Goal: Task Accomplishment & Management: Manage account settings

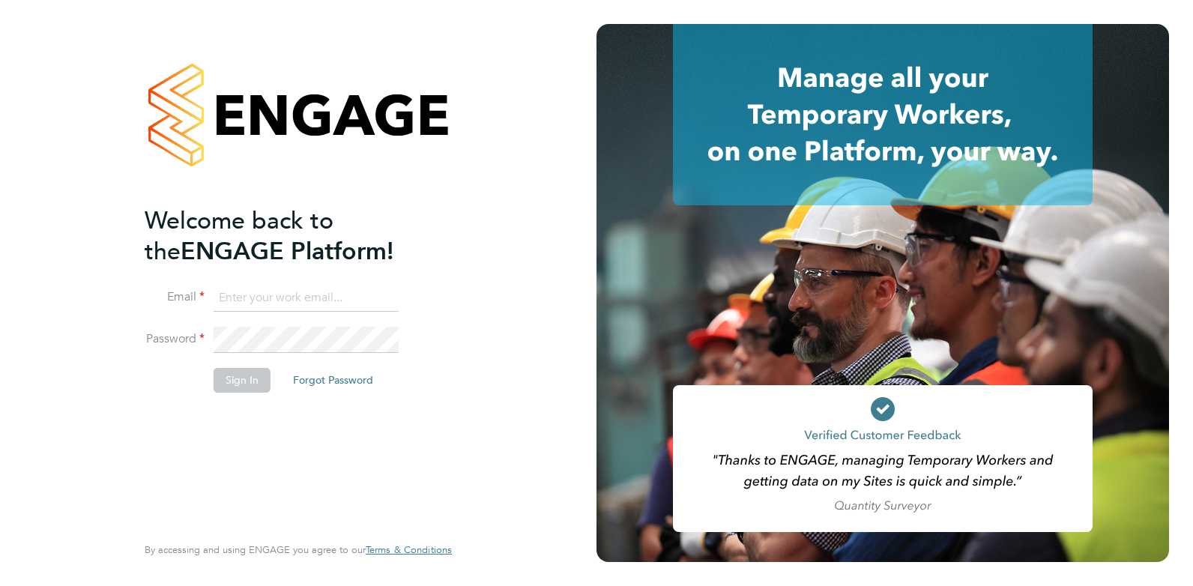
click at [299, 300] on input at bounding box center [305, 298] width 185 height 27
type input "[EMAIL_ADDRESS][DOMAIN_NAME]"
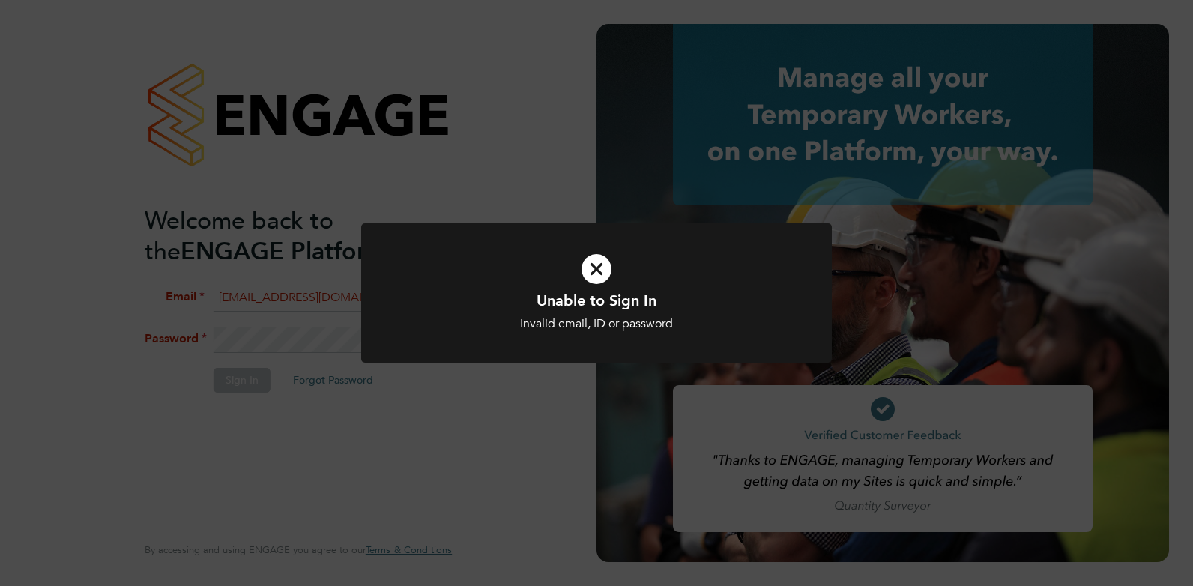
click at [361, 390] on div "Unable to Sign In Invalid email, ID or password Cancel Okay" at bounding box center [596, 293] width 1193 height 586
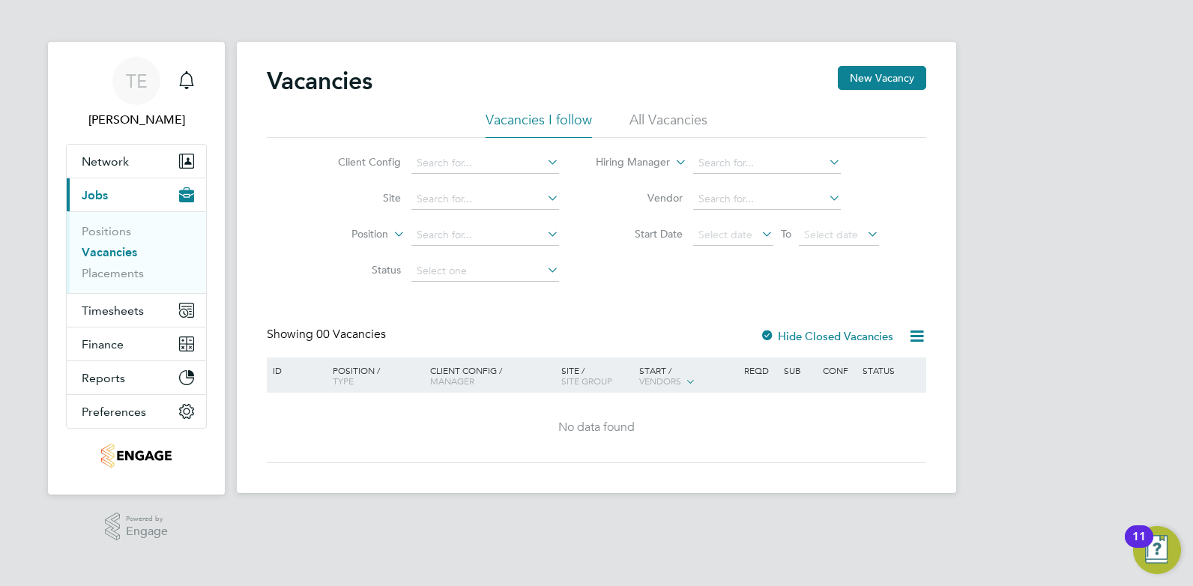
click at [683, 115] on li "All Vacancies" at bounding box center [668, 124] width 78 height 27
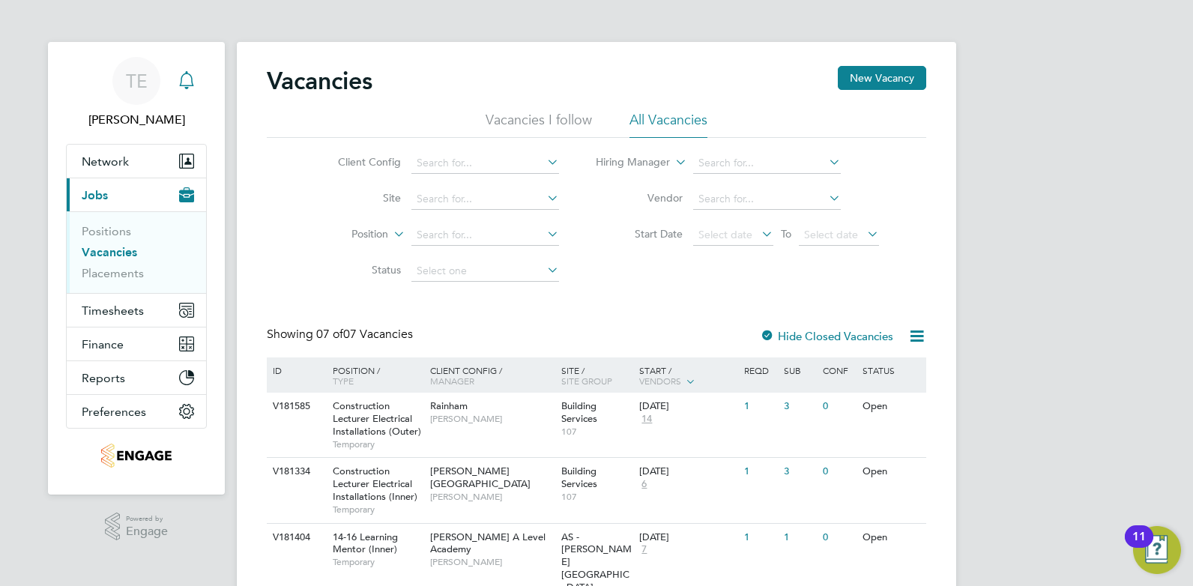
click at [178, 77] on icon "Main navigation" at bounding box center [187, 80] width 18 height 18
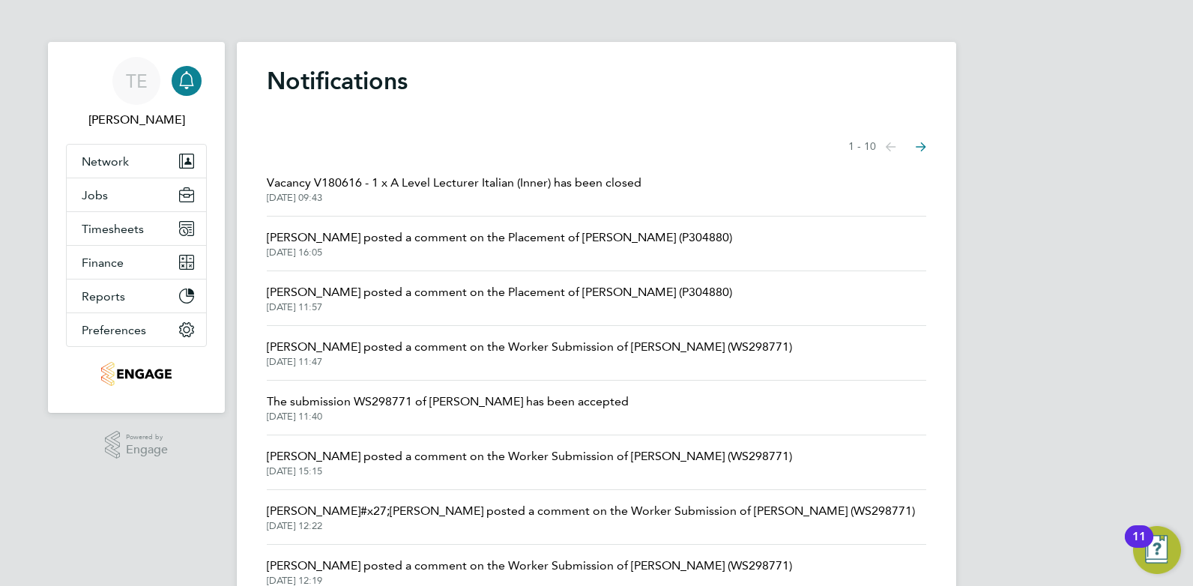
click at [495, 293] on span "Rufena Haque posted a comment on the Placement of Loredana Skeate (P304880)" at bounding box center [499, 292] width 465 height 18
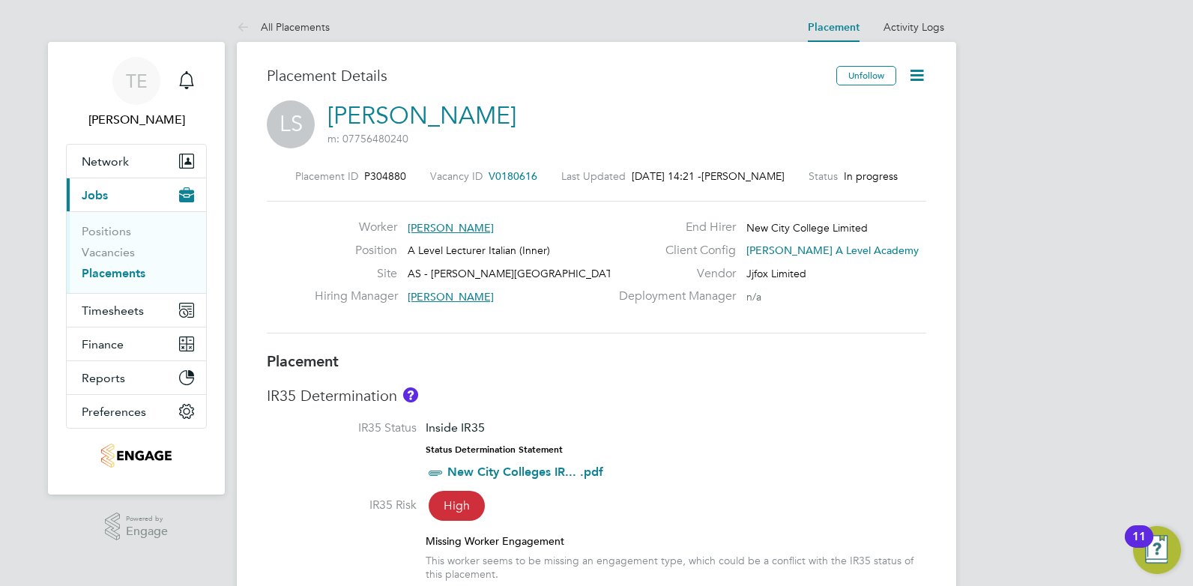
click at [909, 71] on icon at bounding box center [916, 75] width 19 height 19
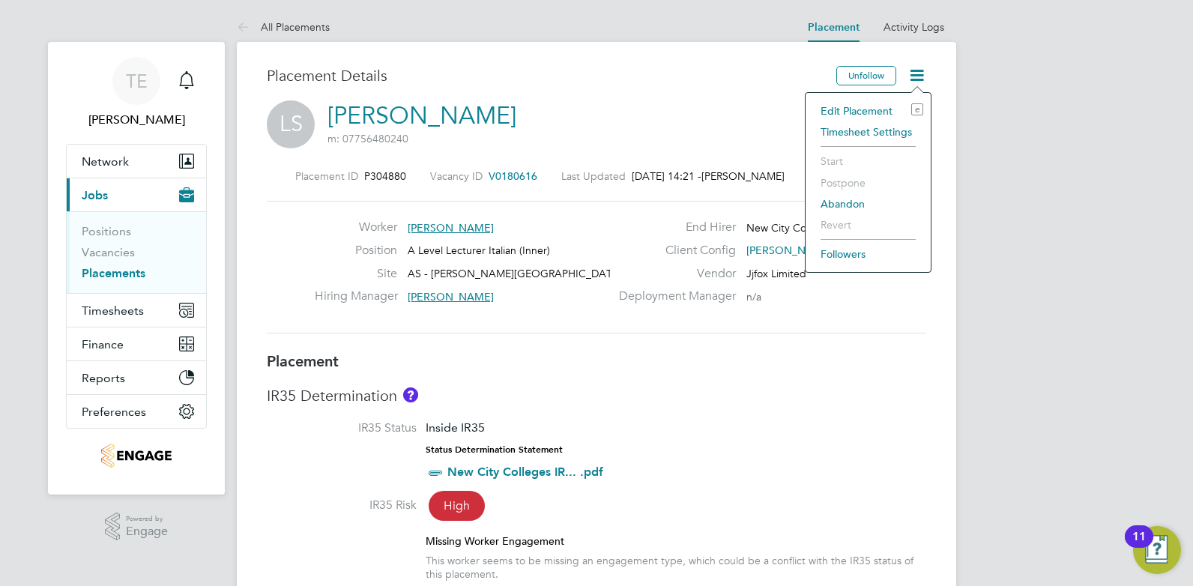
click at [706, 124] on div "LS Loredana Skeate m: 07756480240" at bounding box center [596, 125] width 659 height 51
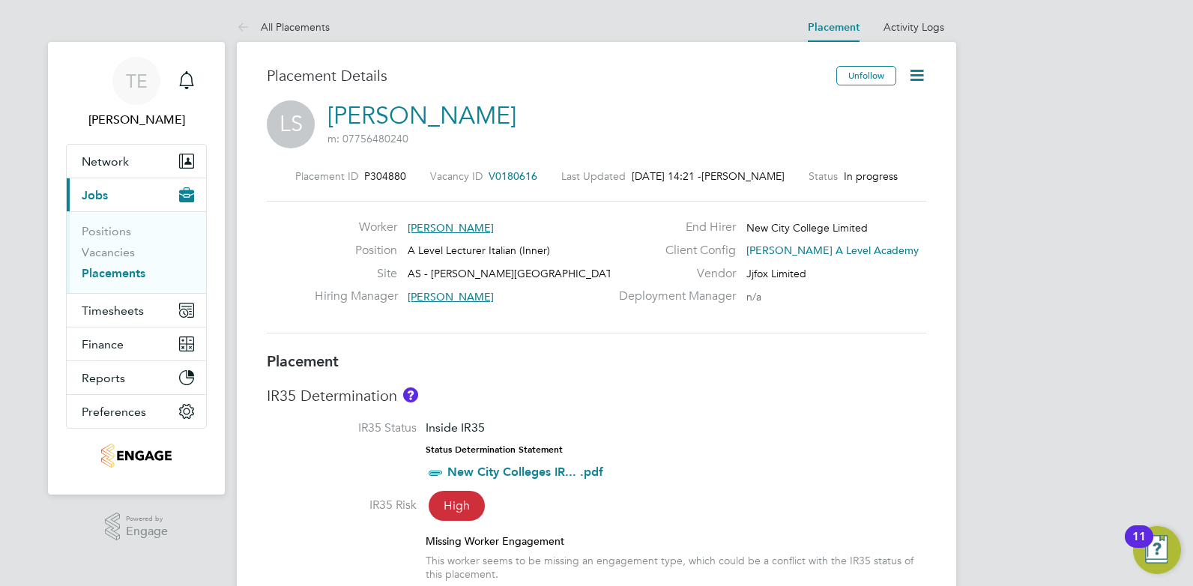
click at [911, 77] on icon at bounding box center [916, 75] width 19 height 19
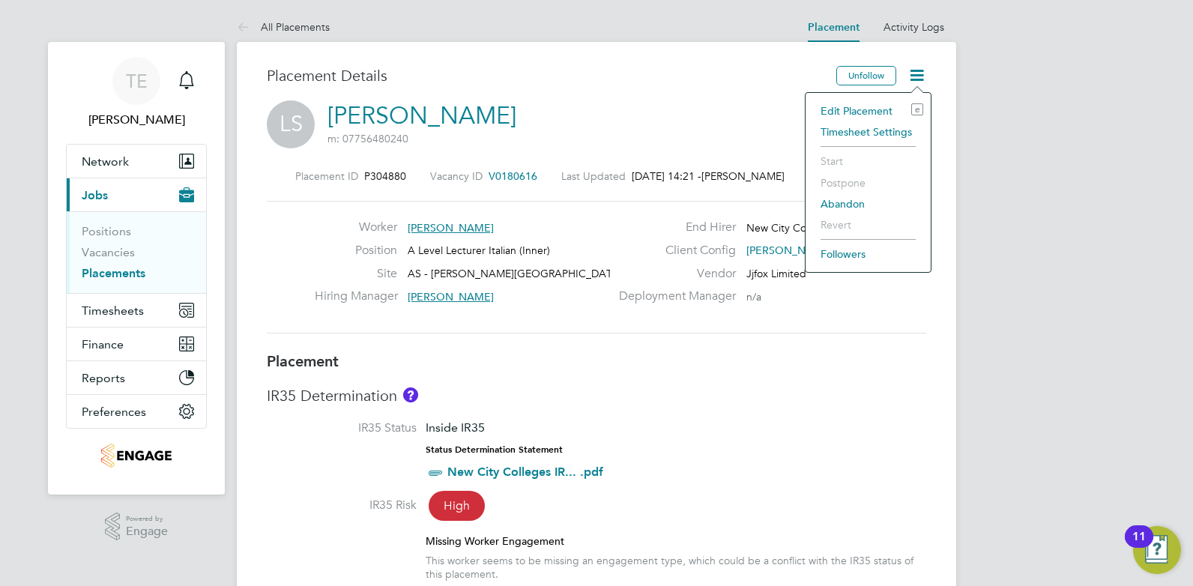
click at [864, 106] on li "Edit Placement e" at bounding box center [868, 110] width 110 height 21
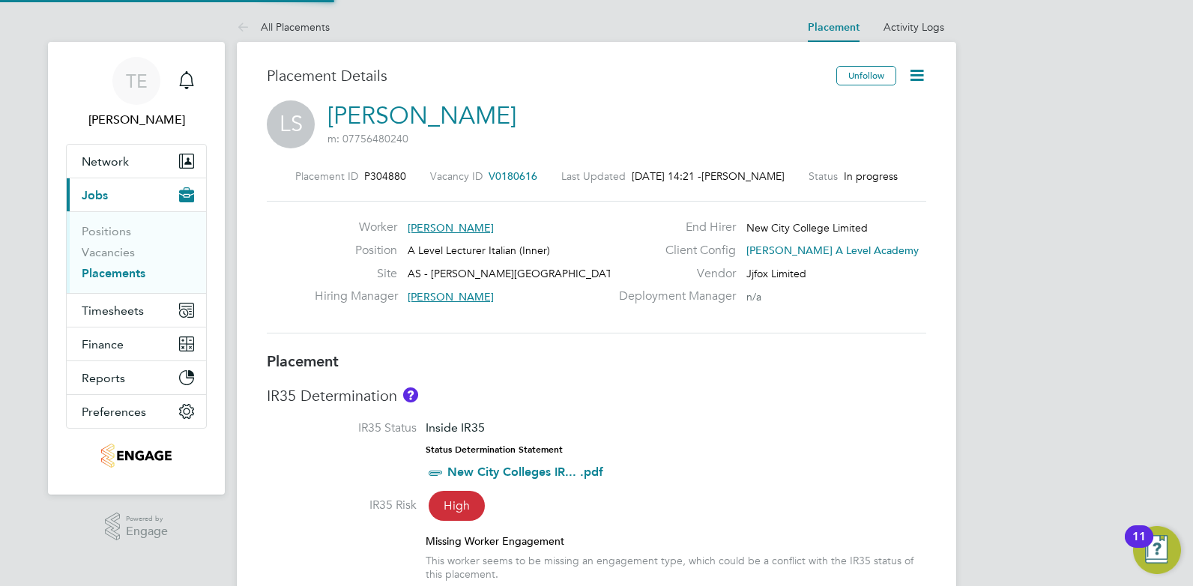
type input "Mohon Miah"
type input "30 Sep 2025"
type input "03 Jul 2026"
type input "12:00"
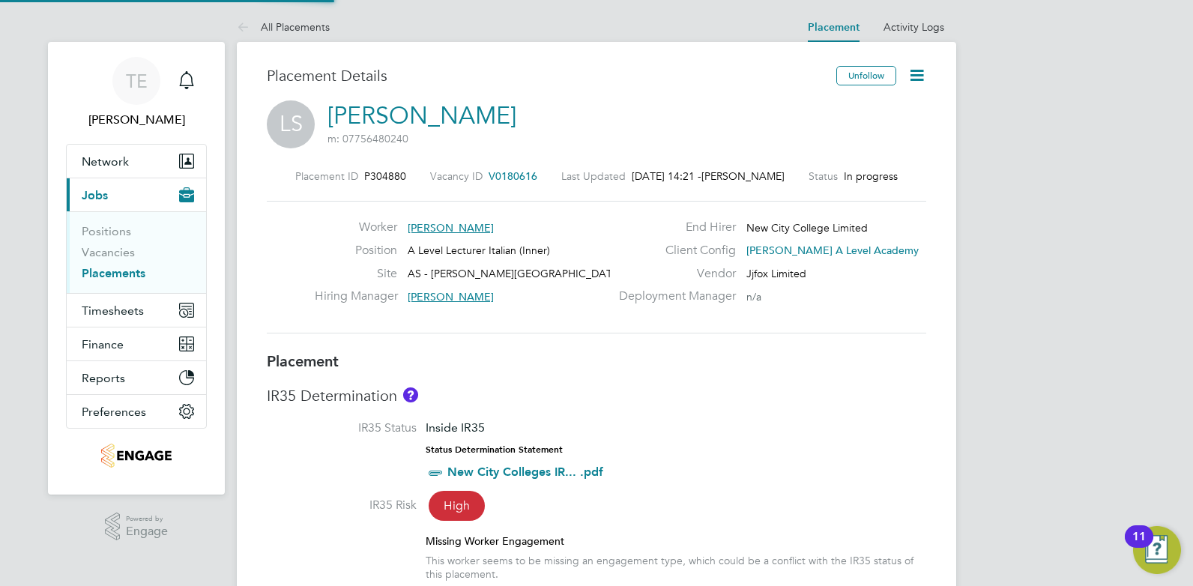
type input "17:00"
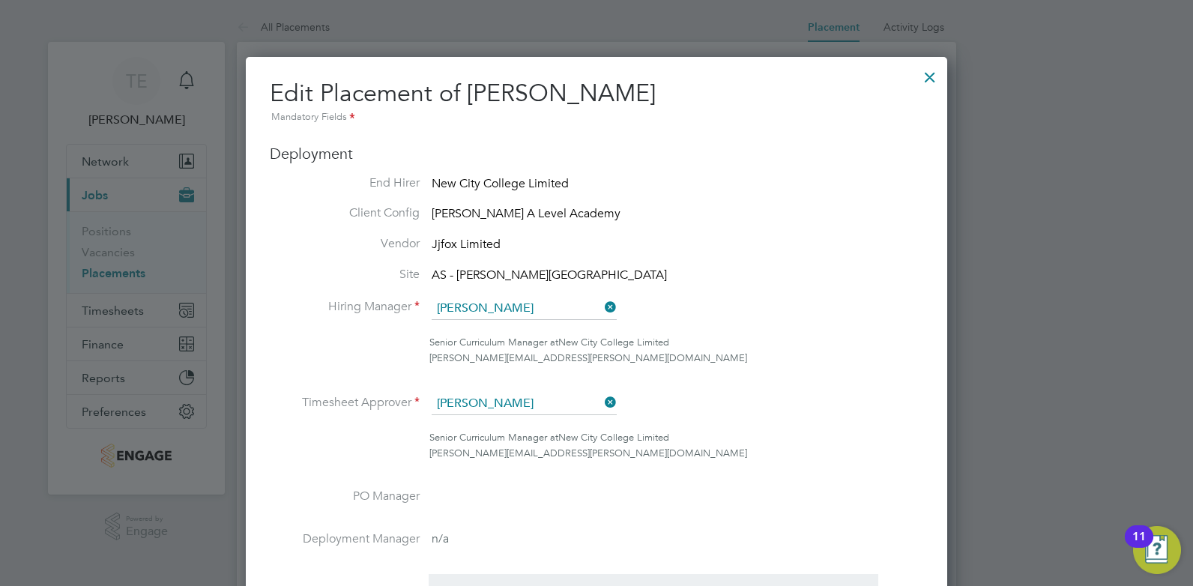
click at [927, 76] on div at bounding box center [929, 73] width 27 height 27
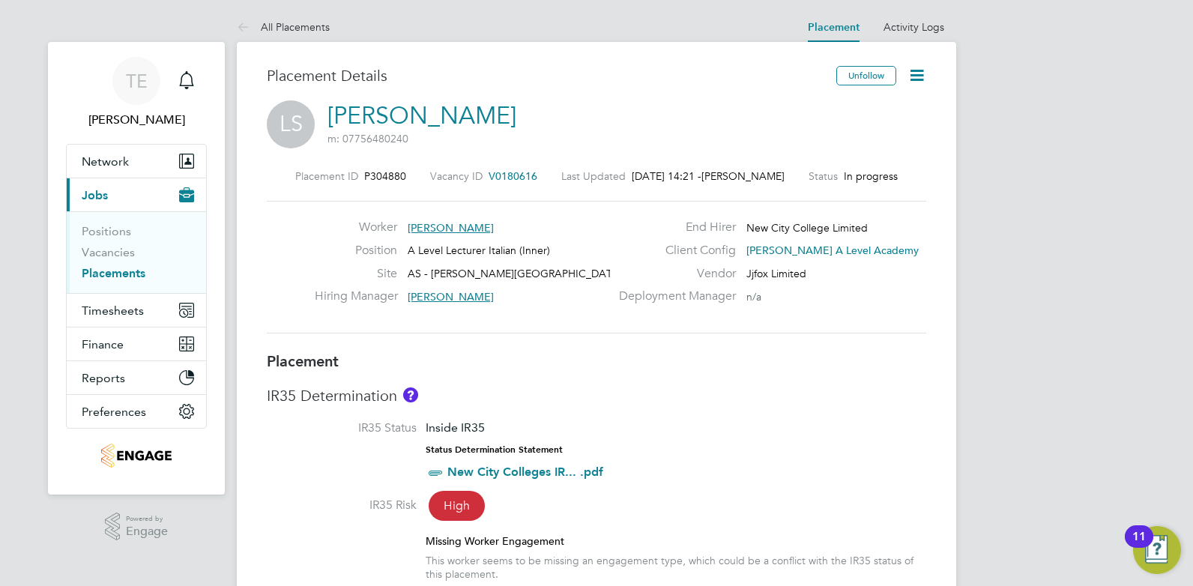
click at [914, 75] on icon at bounding box center [916, 75] width 19 height 19
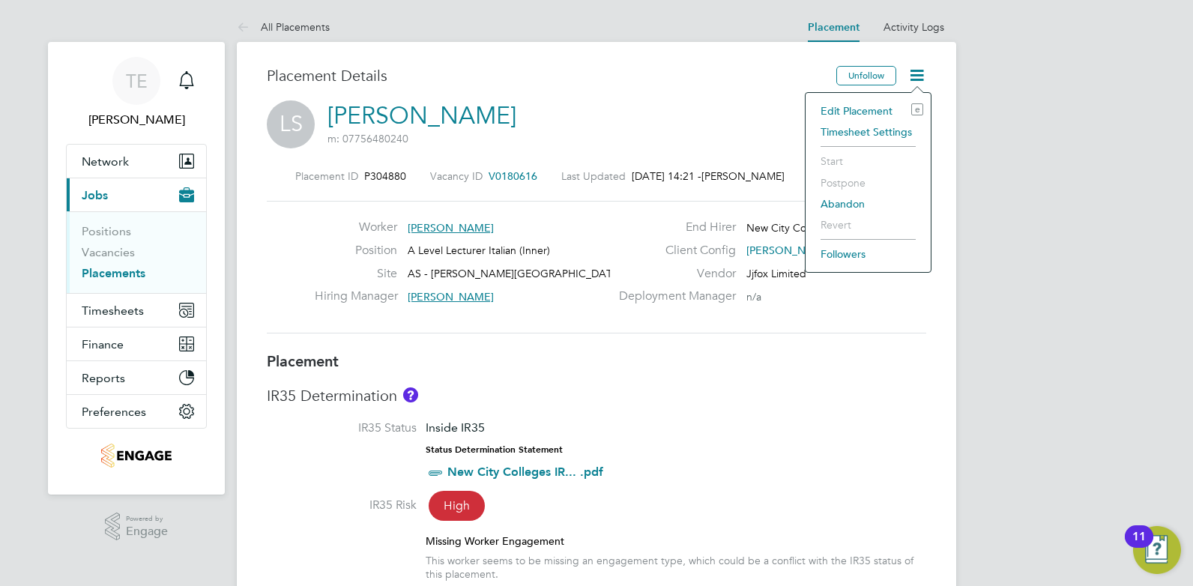
click at [608, 435] on li "IR35 Status Inside IR35 Status Determination Statement New City Colleges IR... …" at bounding box center [596, 458] width 659 height 76
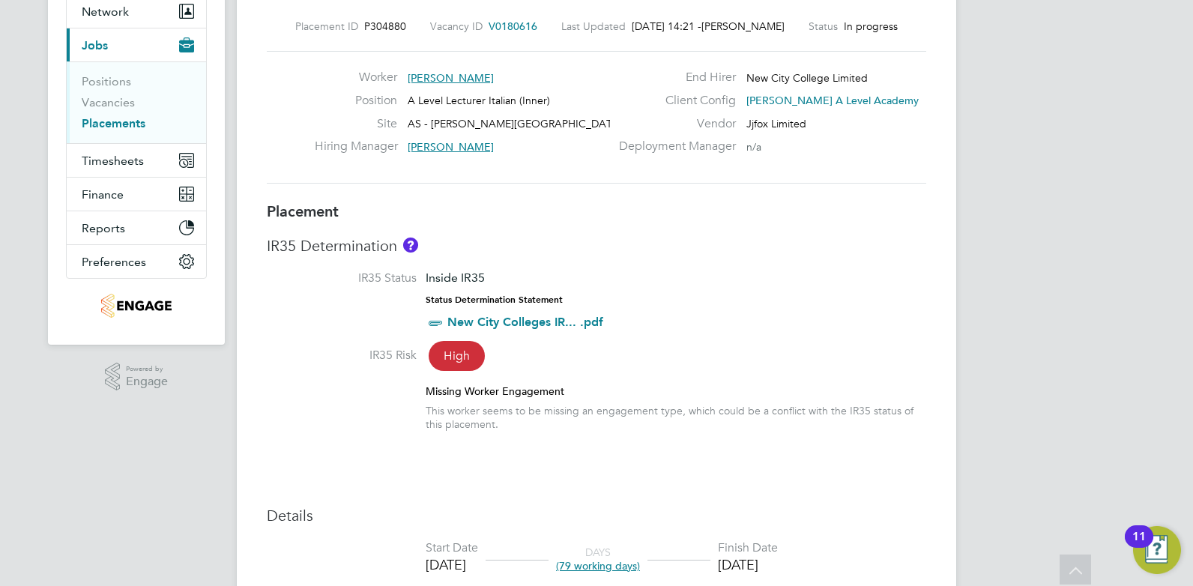
click at [446, 360] on span "High" at bounding box center [456, 356] width 56 height 30
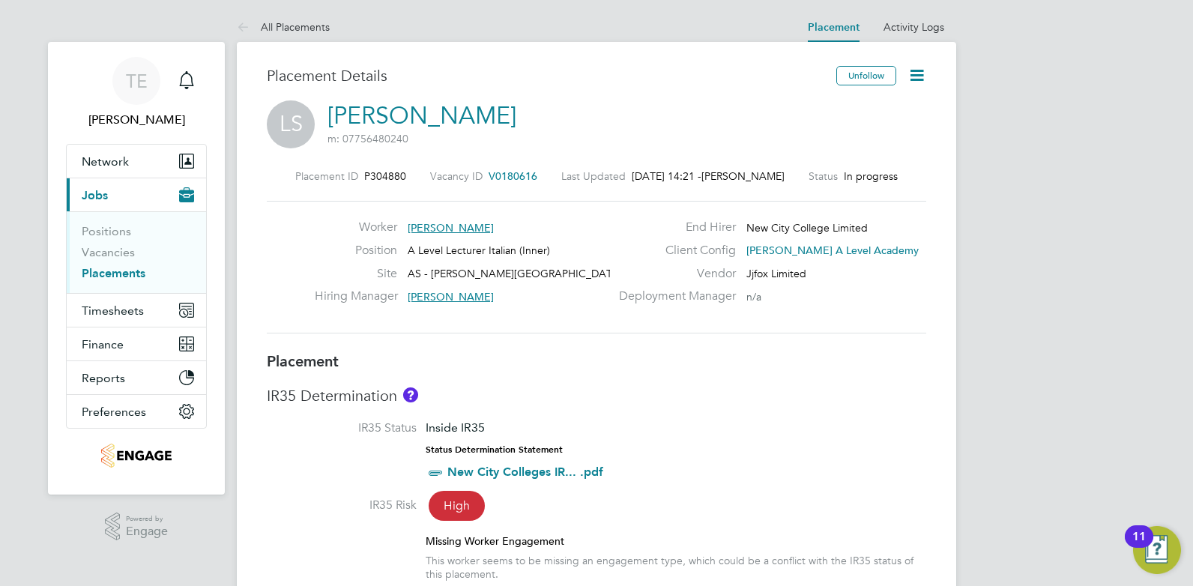
click at [911, 76] on icon at bounding box center [916, 75] width 19 height 19
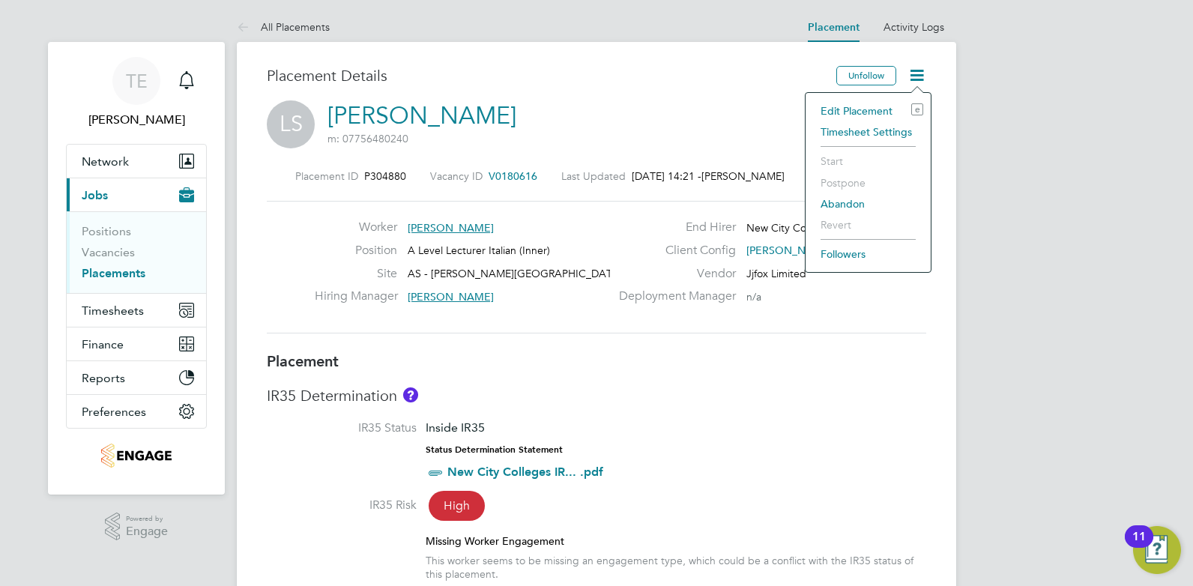
click at [845, 108] on li "Edit Placement e" at bounding box center [868, 110] width 110 height 21
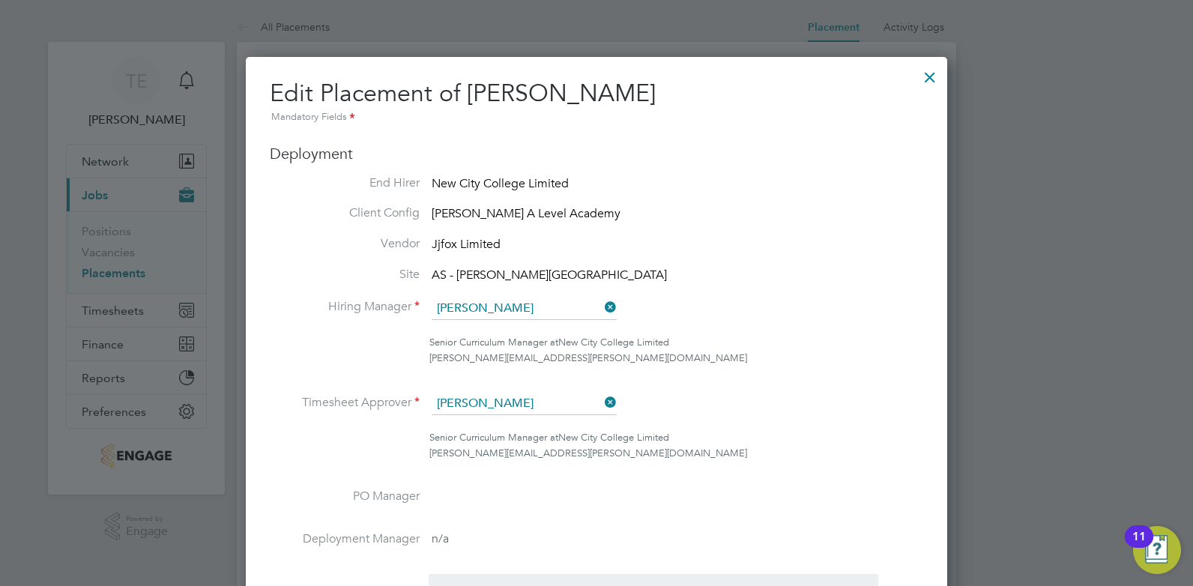
click at [927, 79] on div at bounding box center [929, 73] width 27 height 27
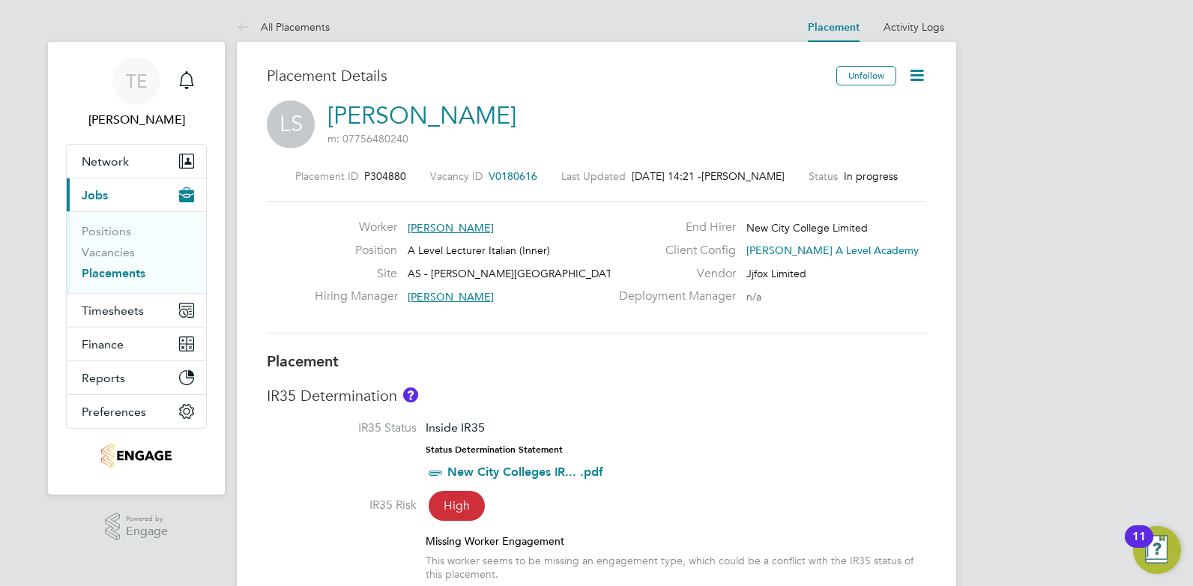
click at [911, 73] on icon at bounding box center [916, 75] width 19 height 19
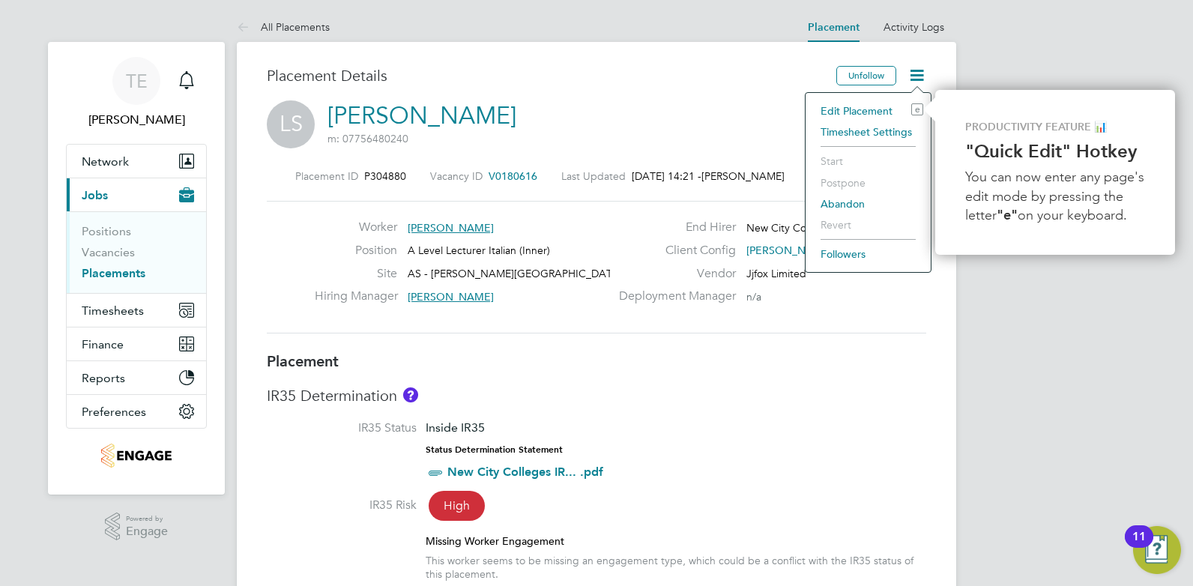
click at [895, 133] on li "Timesheet Settings" at bounding box center [868, 131] width 110 height 21
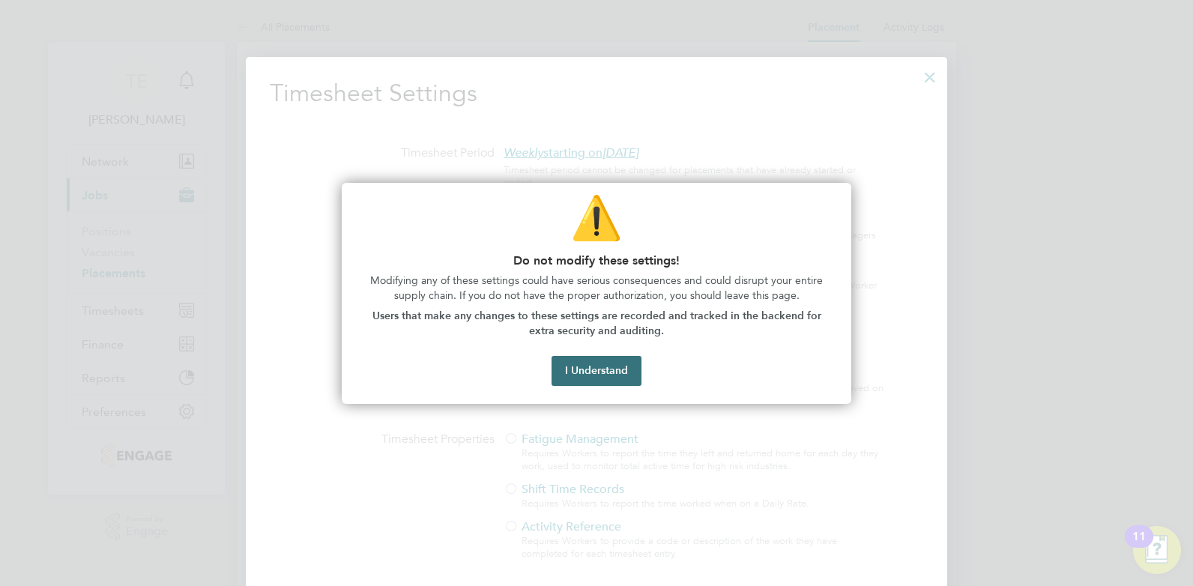
click at [606, 367] on button "I Understand" at bounding box center [596, 371] width 90 height 30
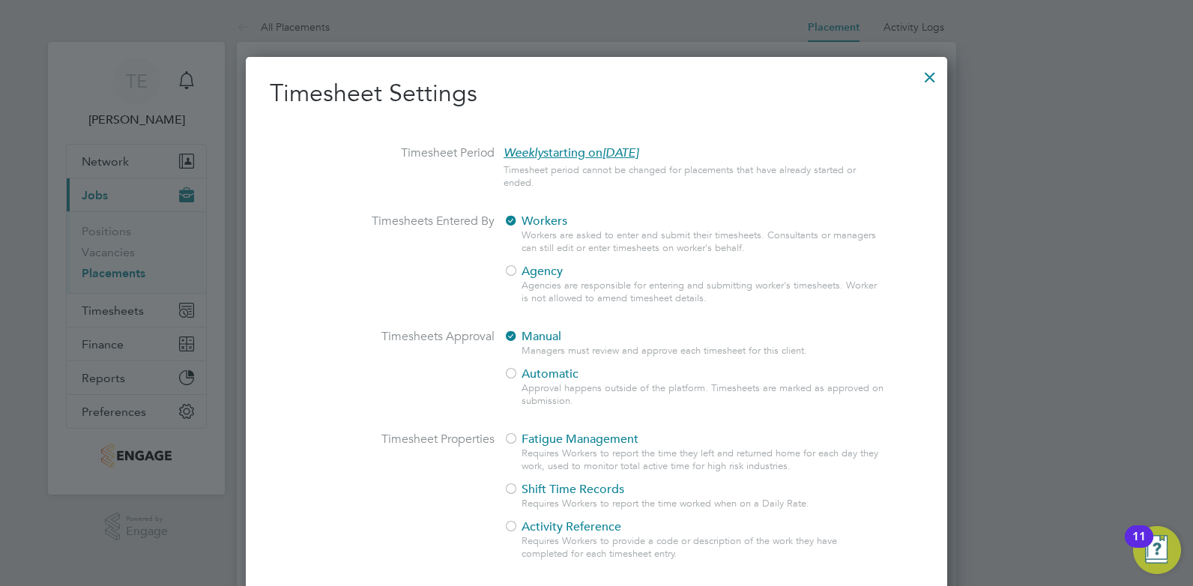
click at [929, 76] on div at bounding box center [929, 73] width 27 height 27
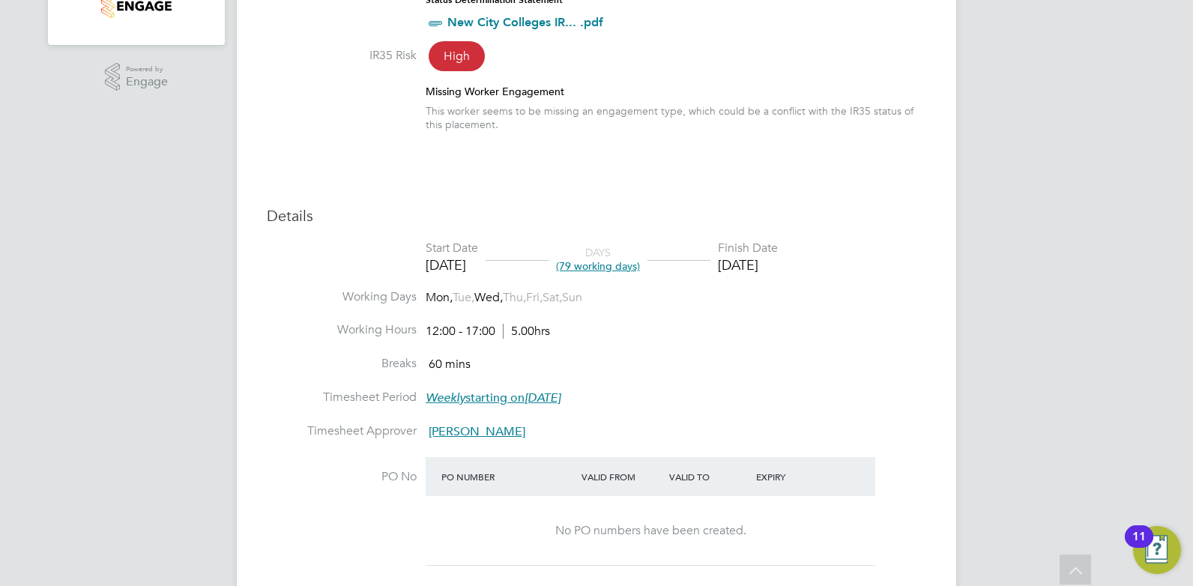
click at [455, 50] on span "High" at bounding box center [456, 56] width 56 height 30
click at [466, 94] on div "Missing Worker Engagement" at bounding box center [676, 91] width 500 height 13
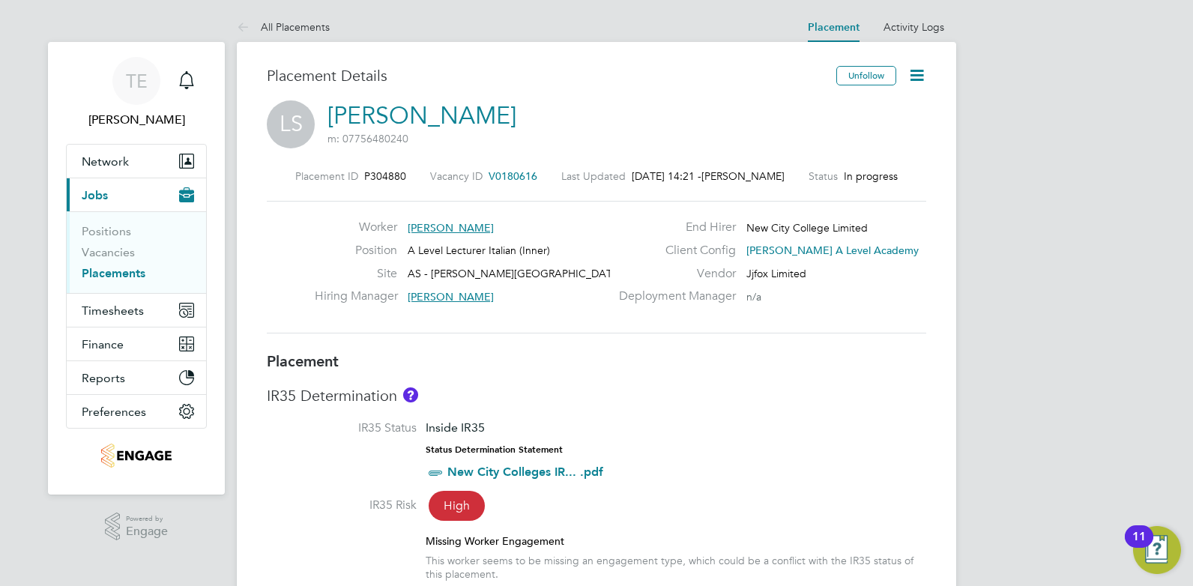
click at [918, 73] on icon at bounding box center [916, 75] width 19 height 19
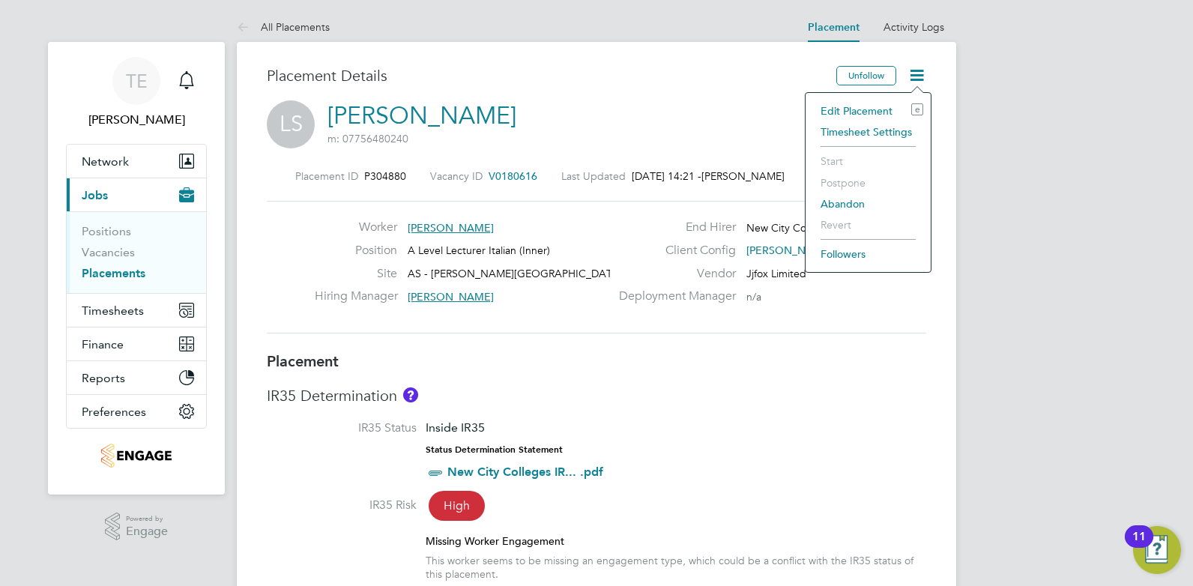
click at [867, 110] on li "Edit Placement e" at bounding box center [868, 110] width 110 height 21
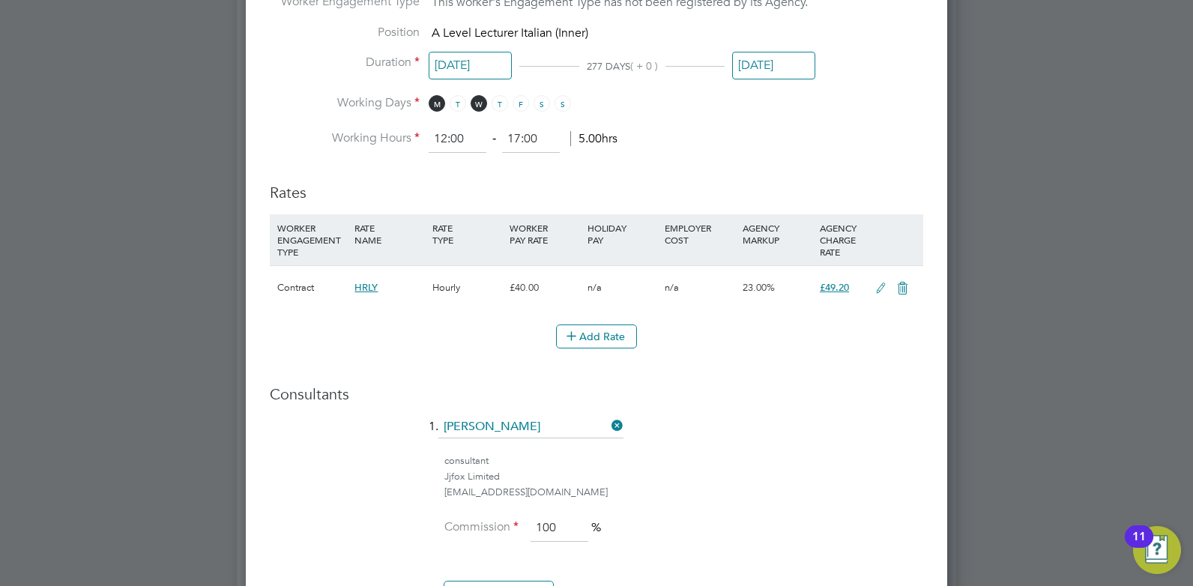
click at [835, 292] on span "£49.20" at bounding box center [834, 287] width 29 height 13
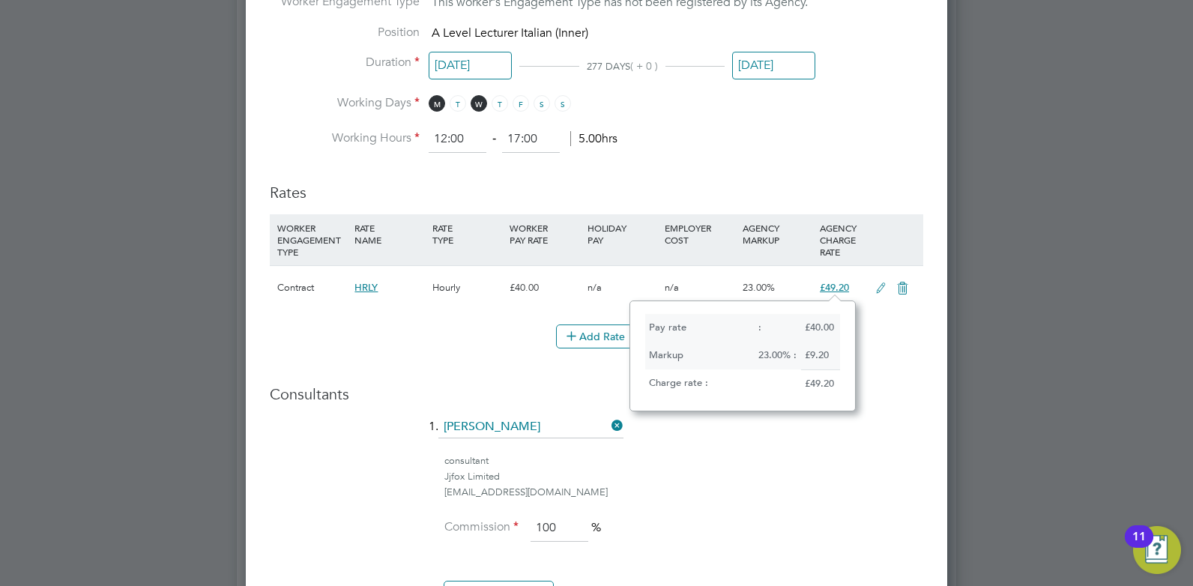
click at [770, 485] on div "tomellis@jjfox.com" at bounding box center [683, 493] width 479 height 16
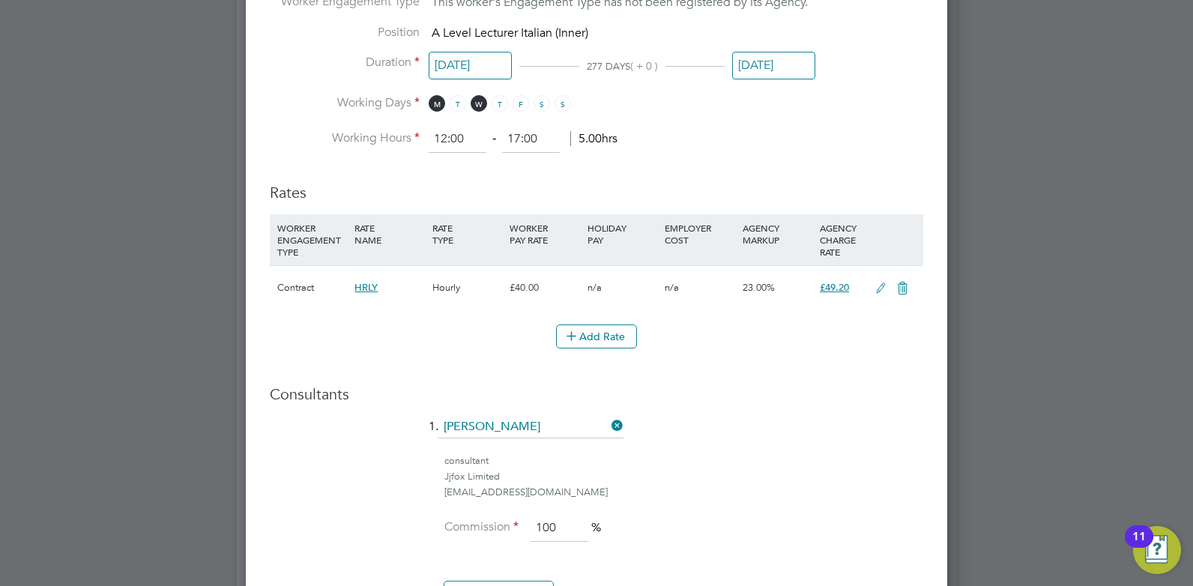
click at [881, 291] on icon at bounding box center [880, 288] width 19 height 12
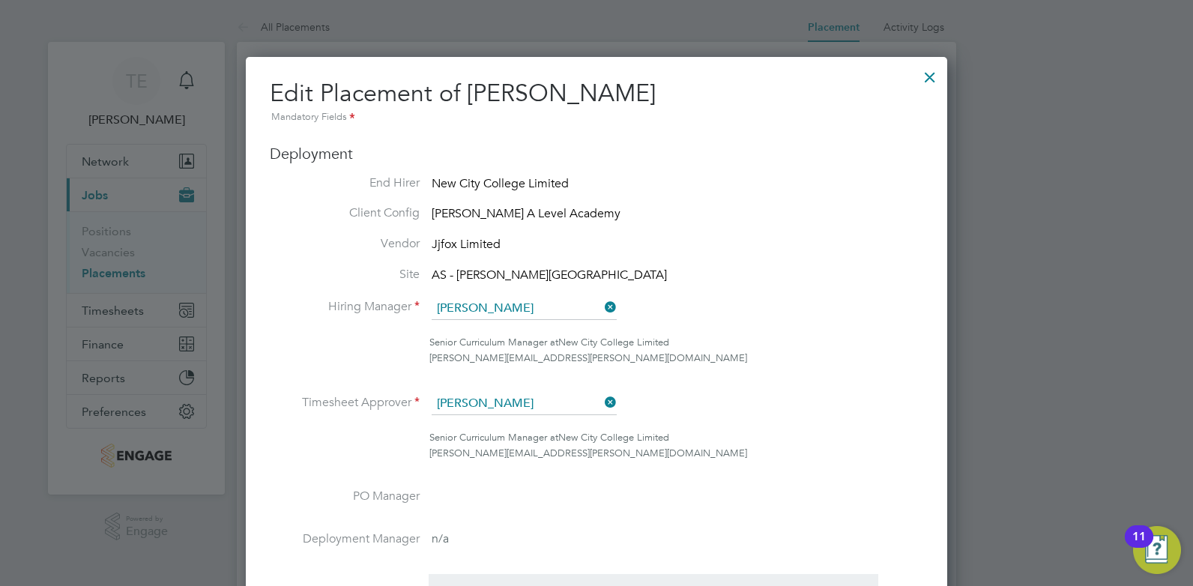
click at [926, 79] on div at bounding box center [929, 73] width 27 height 27
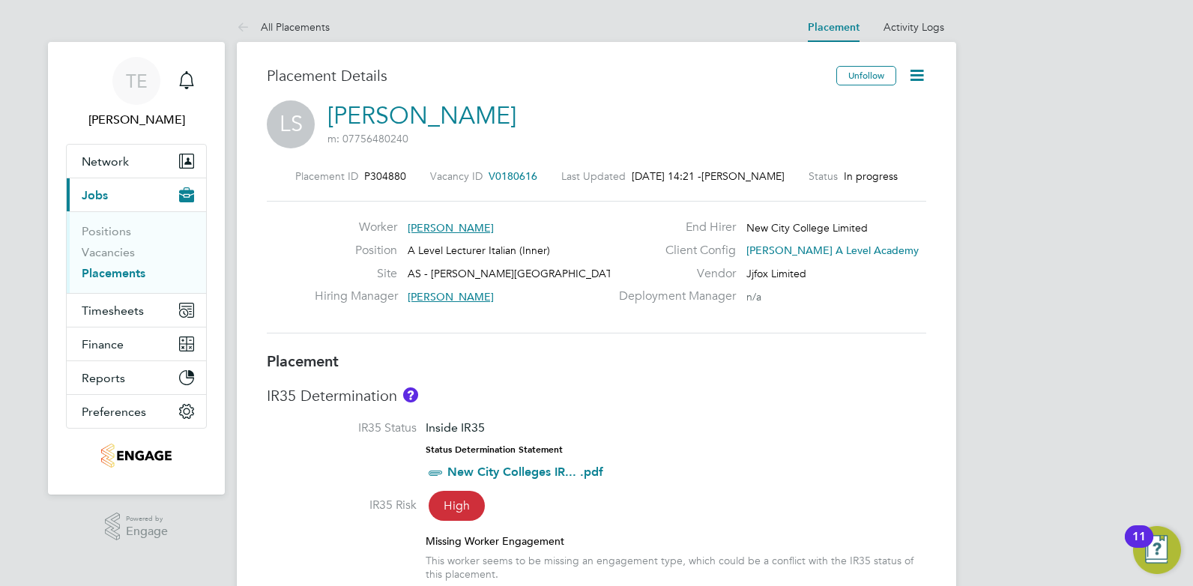
click at [129, 275] on link "Placements" at bounding box center [114, 273] width 64 height 14
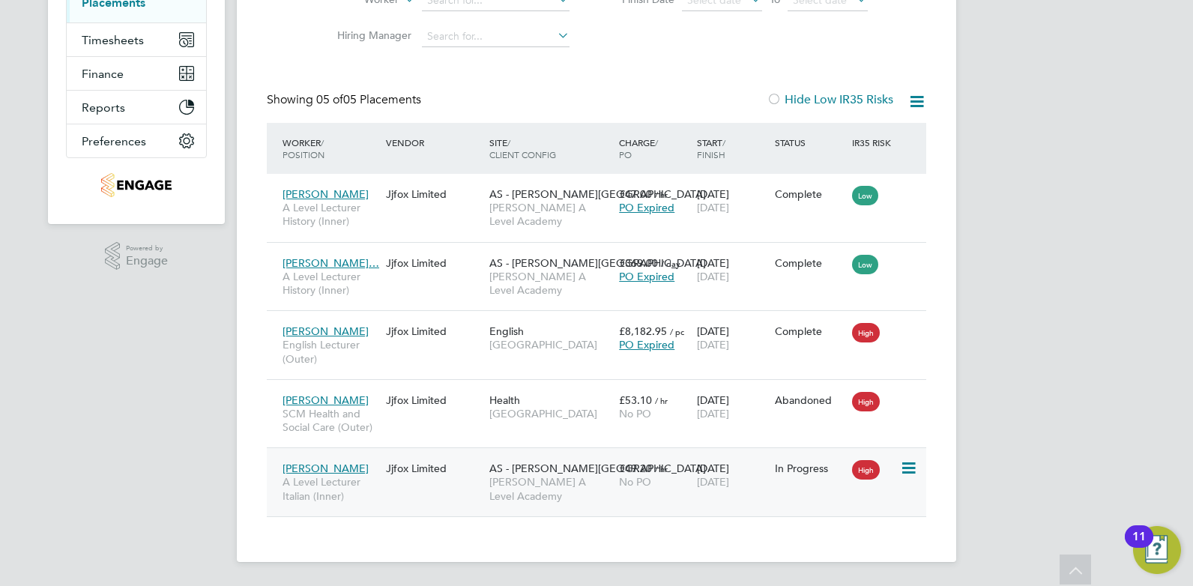
click at [909, 465] on icon at bounding box center [907, 468] width 15 height 18
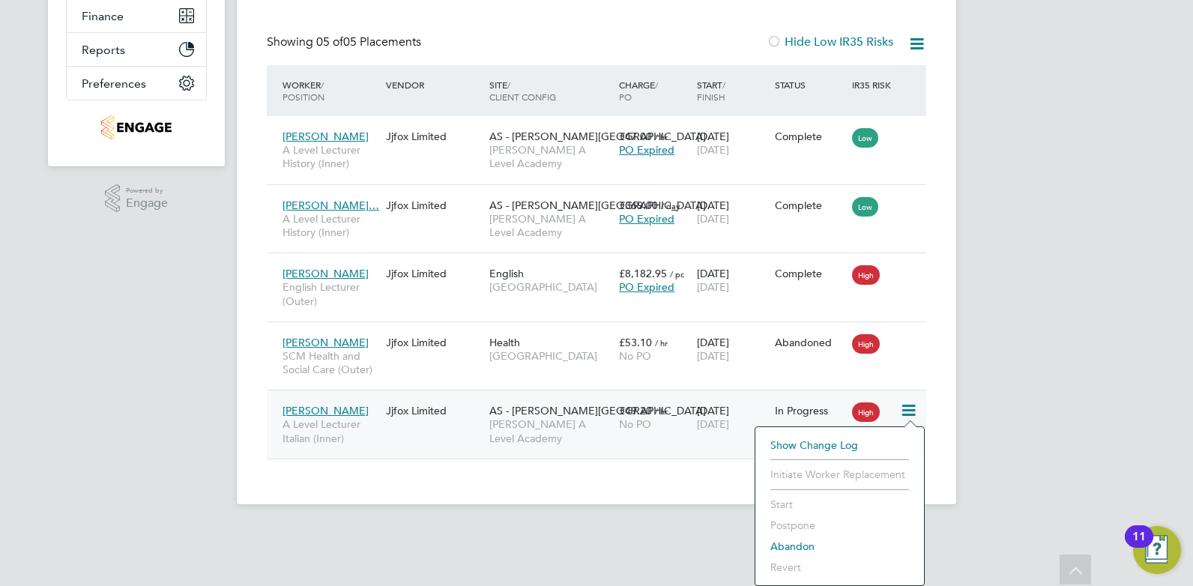
click at [718, 426] on span "03 Jul 2026" at bounding box center [713, 423] width 32 height 13
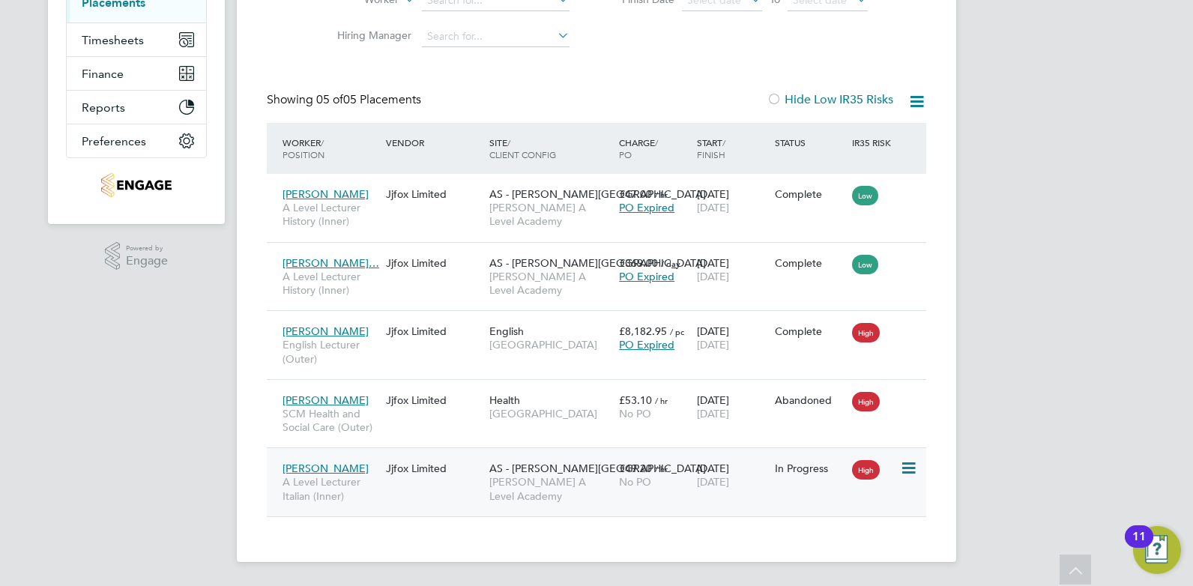
scroll to position [270, 0]
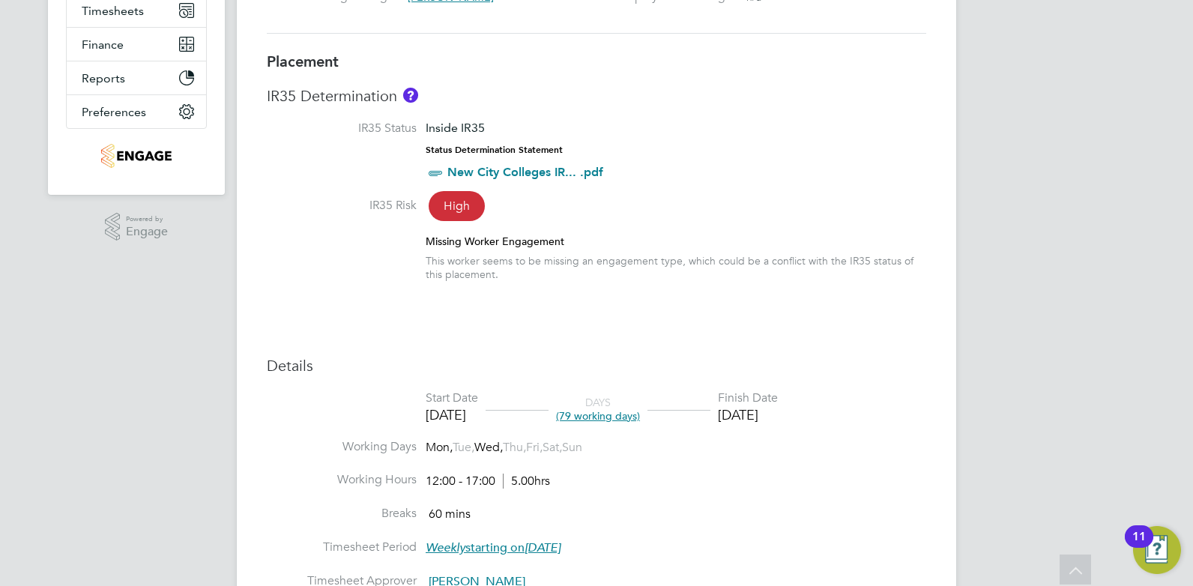
scroll to position [449, 0]
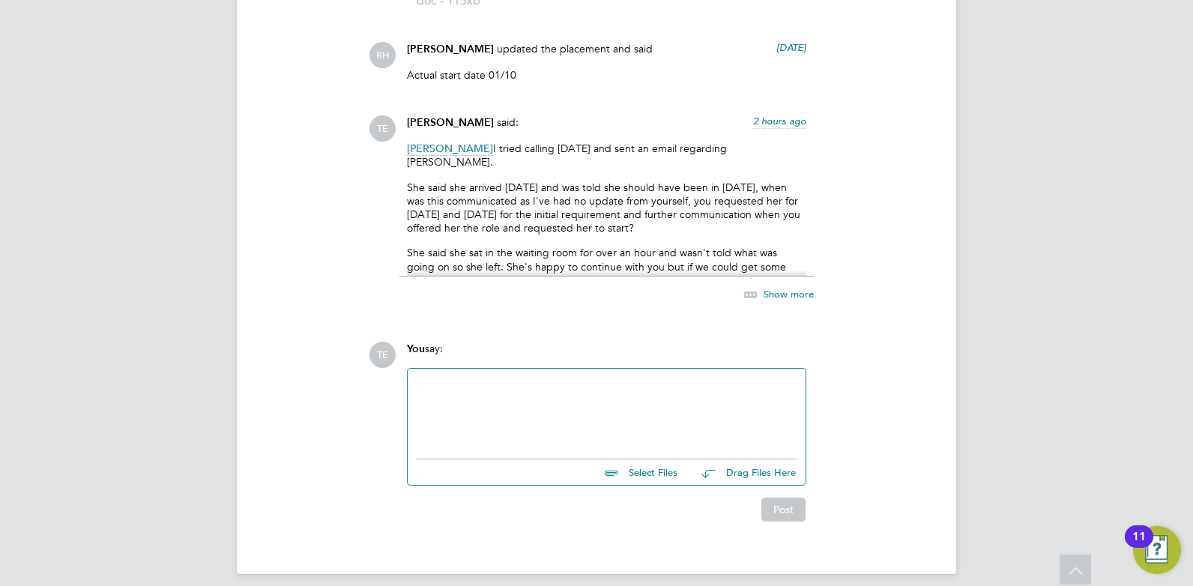
click at [791, 288] on span "Show more" at bounding box center [788, 294] width 50 height 13
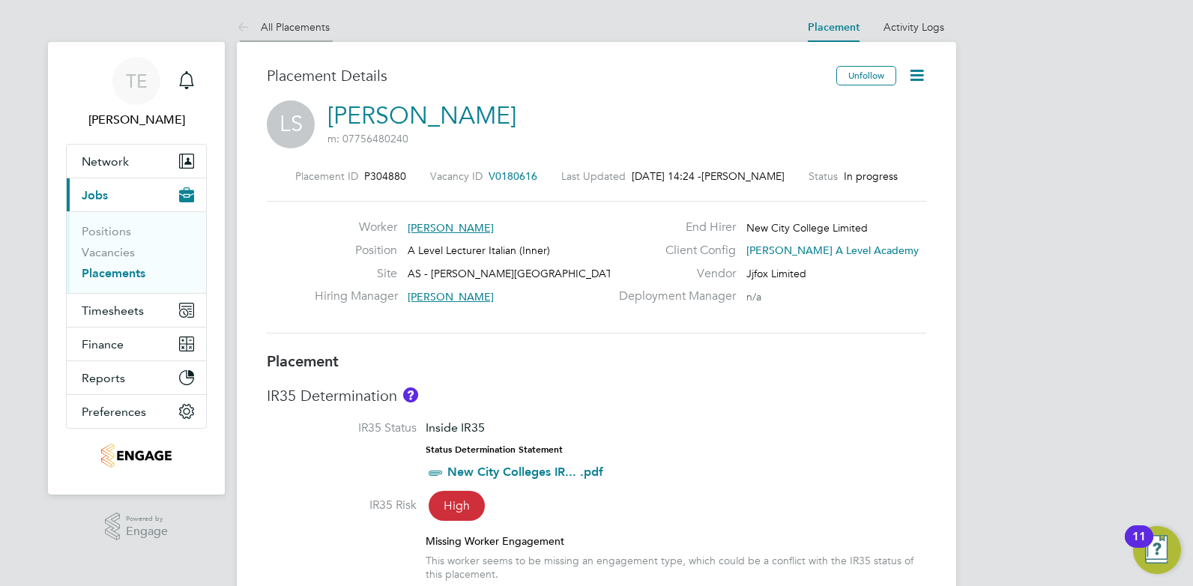
click at [318, 24] on link "All Placements" at bounding box center [283, 26] width 93 height 13
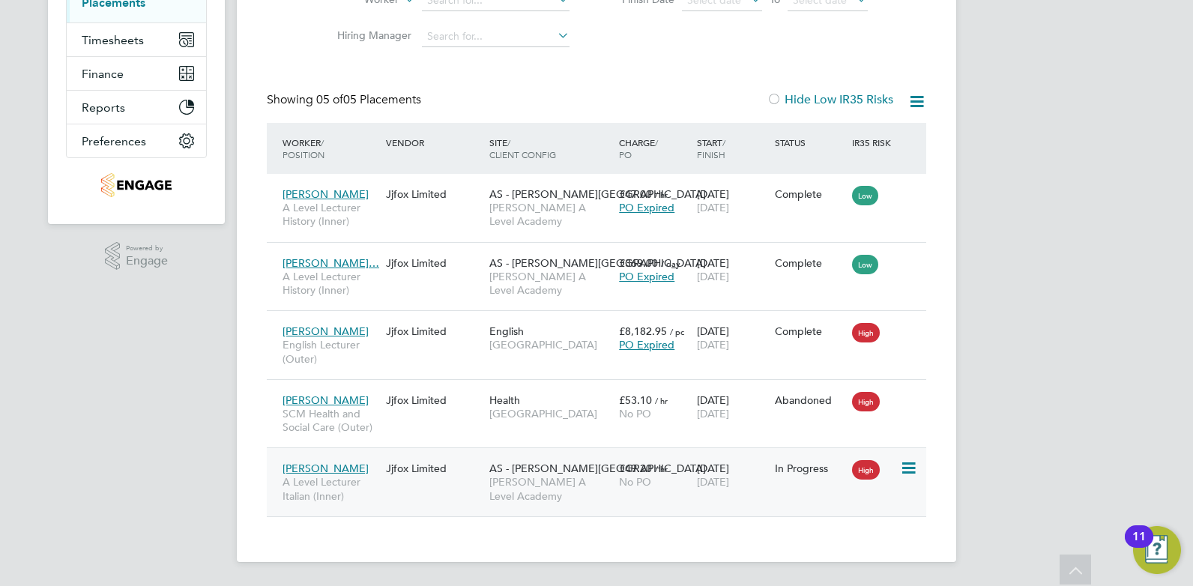
click at [688, 491] on div "£49.20 / hr No PO" at bounding box center [654, 475] width 78 height 42
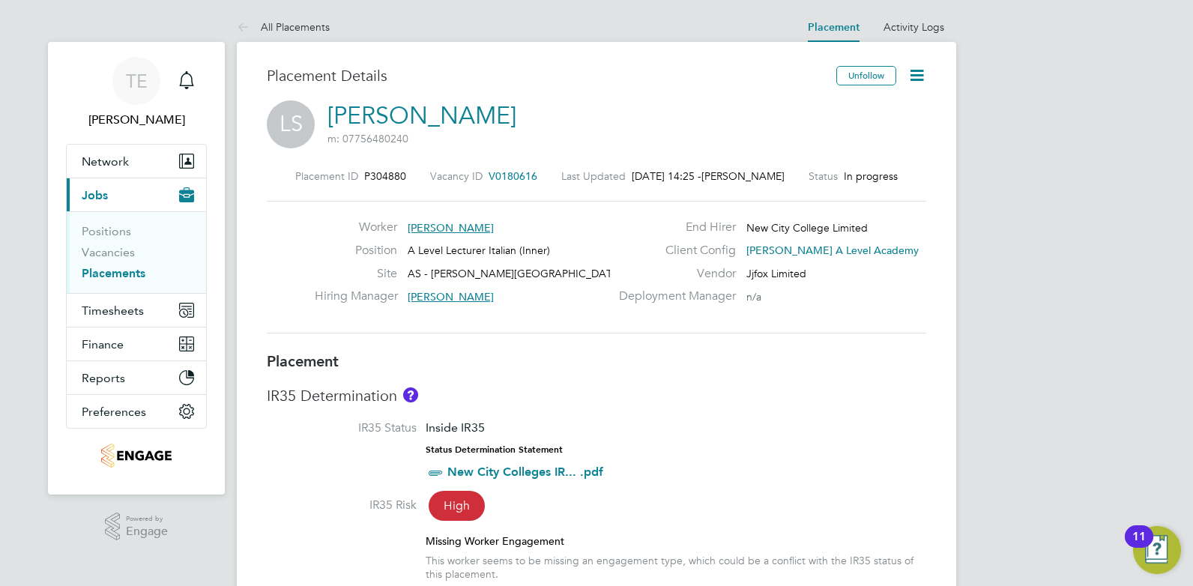
click at [915, 71] on icon at bounding box center [916, 75] width 19 height 19
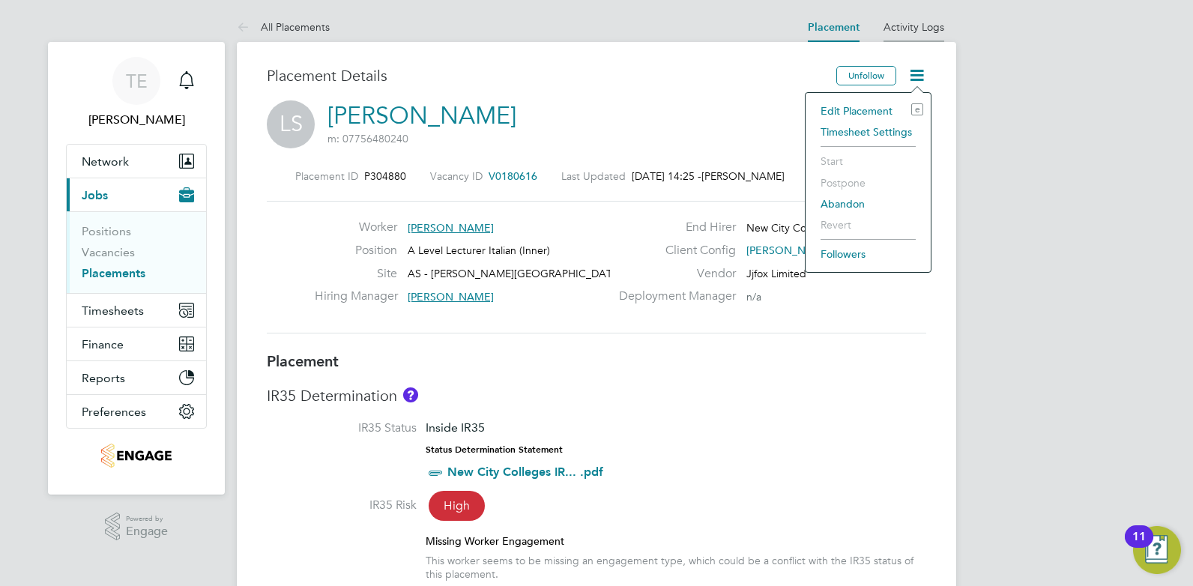
click at [915, 31] on link "Activity Logs" at bounding box center [913, 26] width 61 height 13
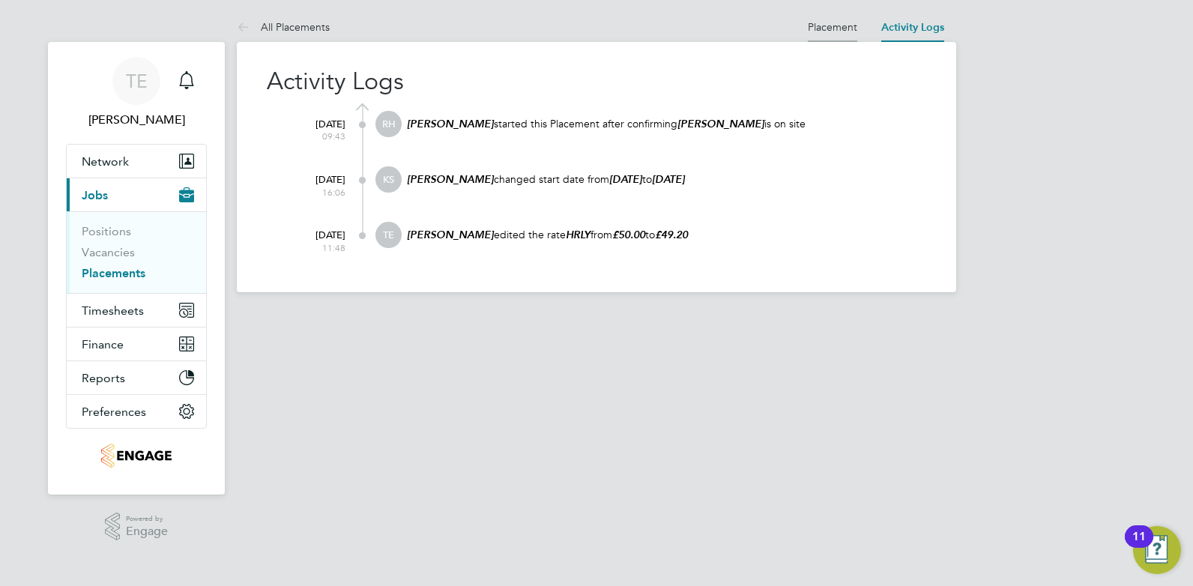
click at [835, 31] on link "Placement" at bounding box center [832, 26] width 49 height 13
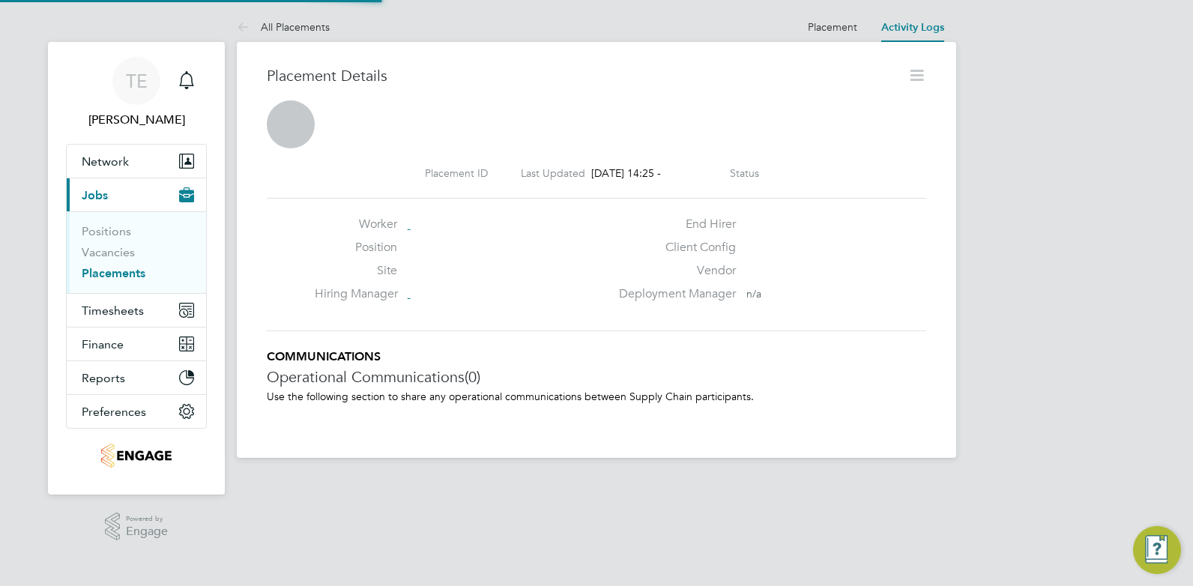
scroll to position [7, 7]
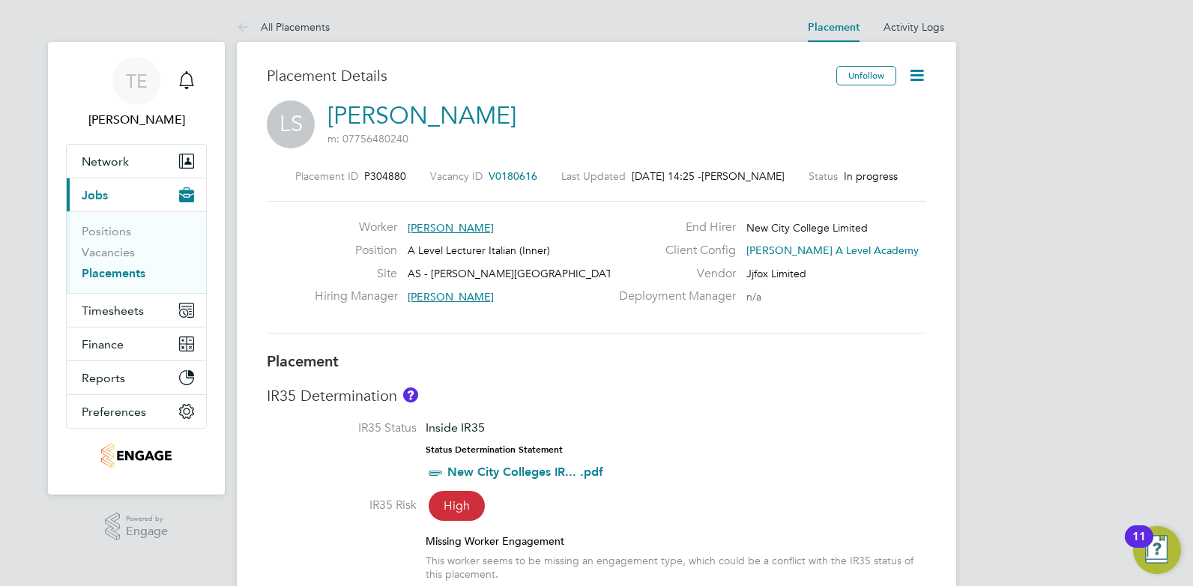
click at [918, 67] on icon at bounding box center [916, 75] width 19 height 19
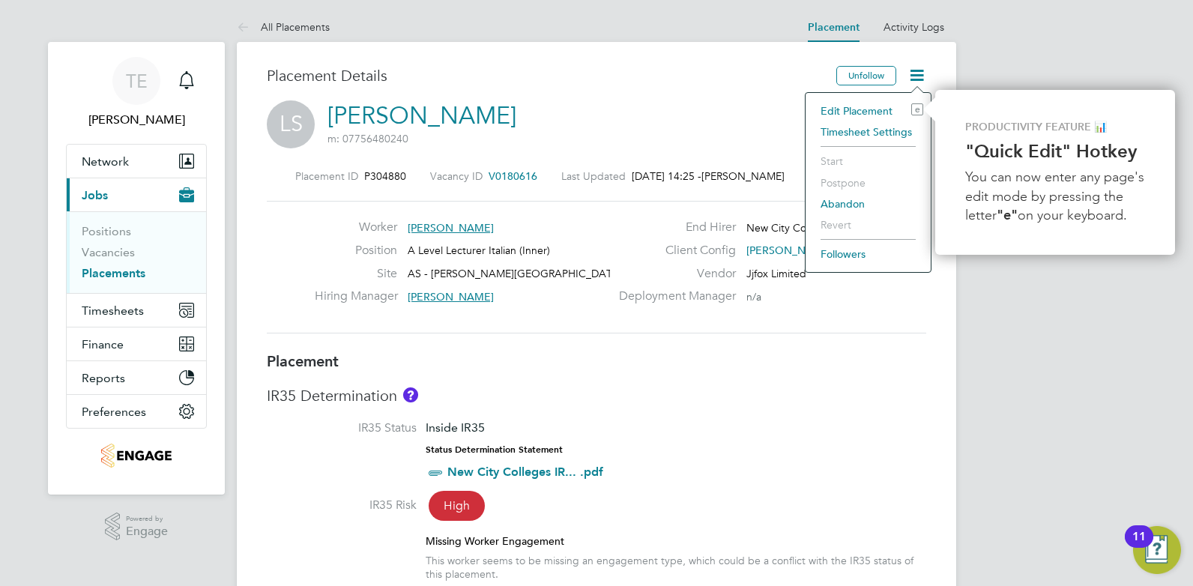
click at [855, 129] on li "Timesheet Settings" at bounding box center [868, 131] width 110 height 21
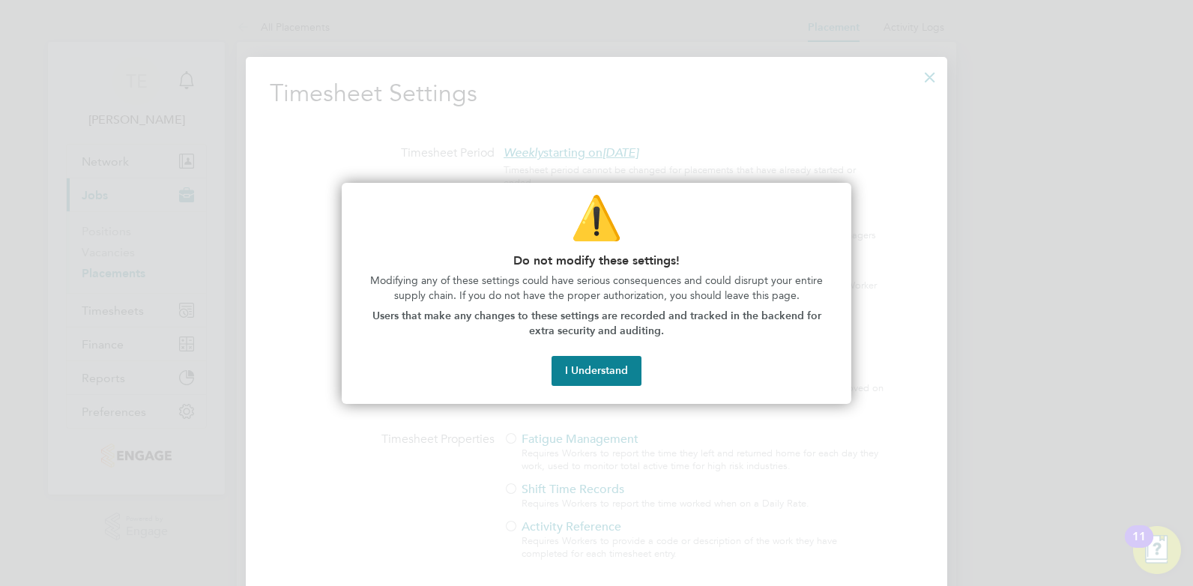
drag, startPoint x: 602, startPoint y: 363, endPoint x: 616, endPoint y: 291, distance: 73.9
click at [600, 357] on button "I Understand" at bounding box center [596, 371] width 90 height 30
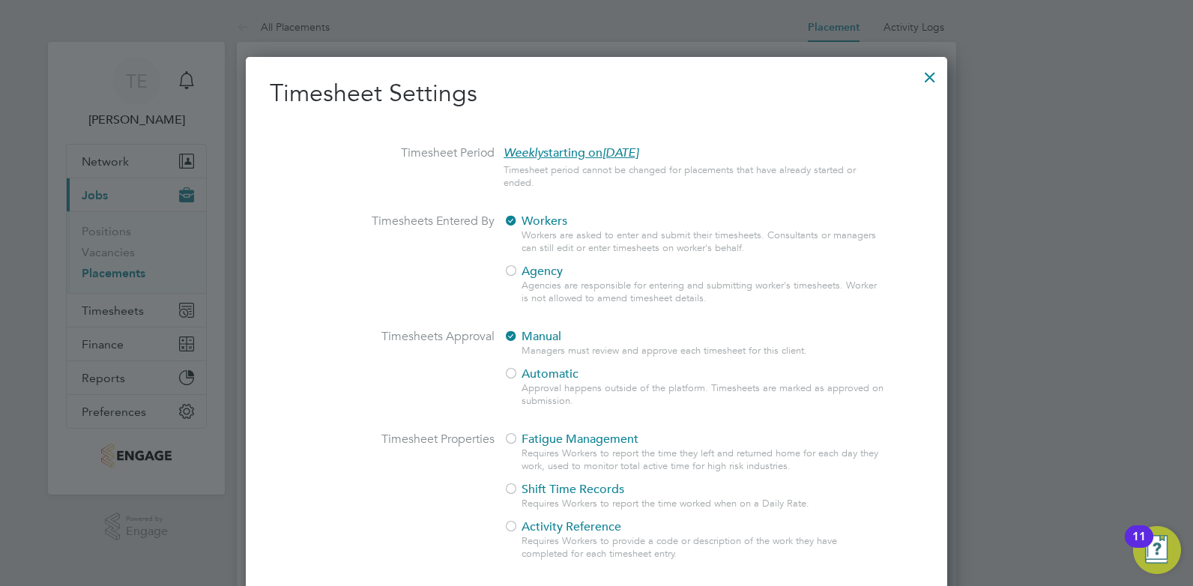
click at [933, 70] on div at bounding box center [929, 73] width 27 height 27
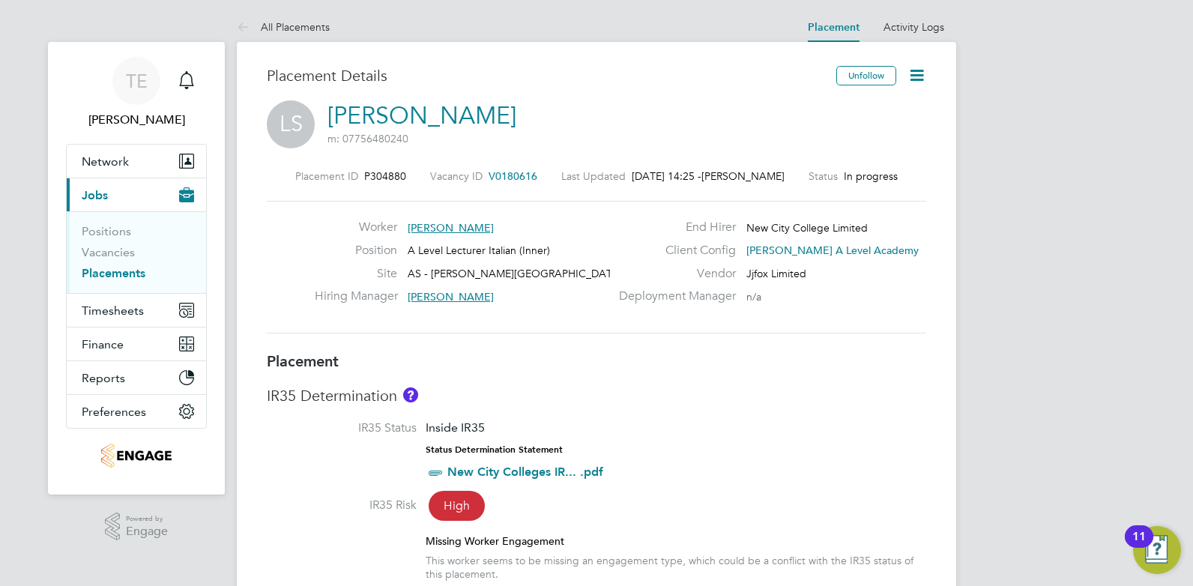
click at [913, 74] on icon at bounding box center [916, 75] width 19 height 19
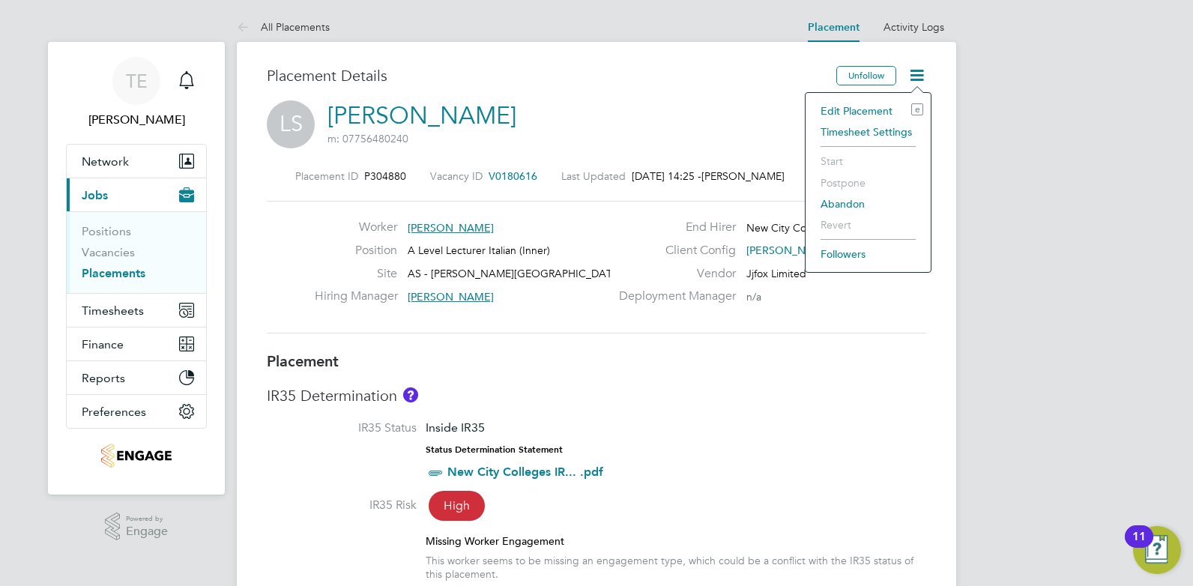
click at [850, 108] on li "Edit Placement e" at bounding box center [868, 110] width 110 height 21
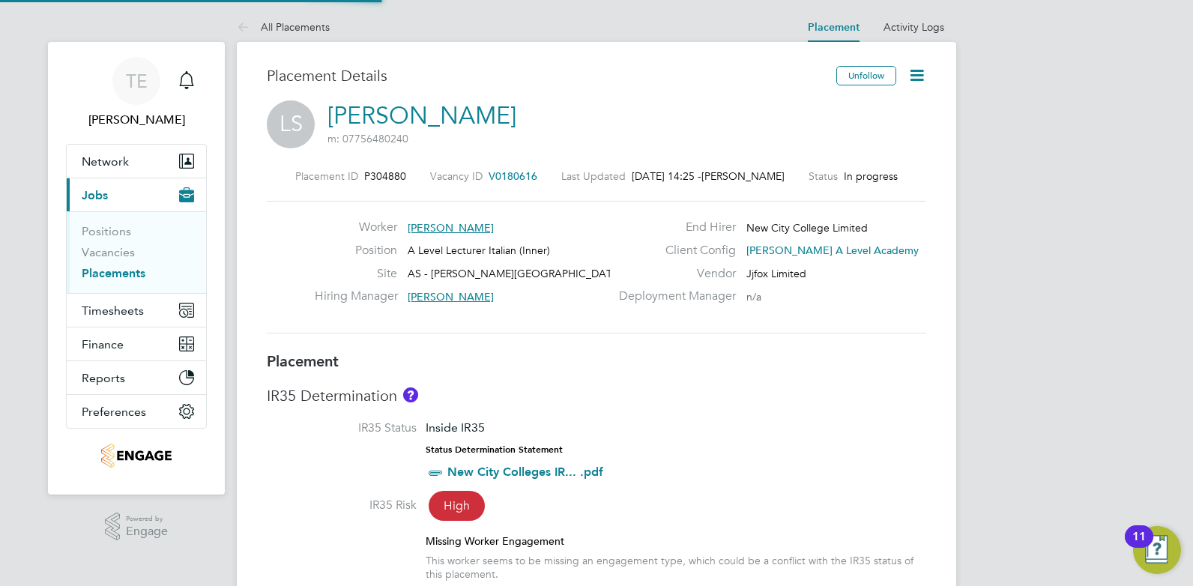
type input "Mohon Miah"
type input "30 Sep 2025"
type input "03 Jul 2026"
type input "12:00"
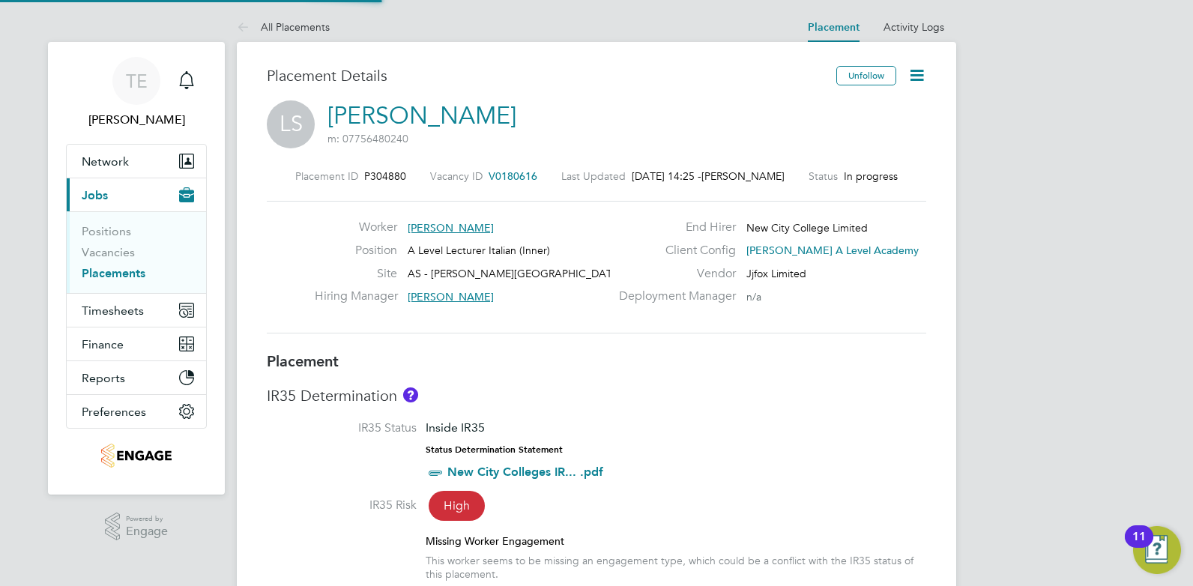
type input "17:00"
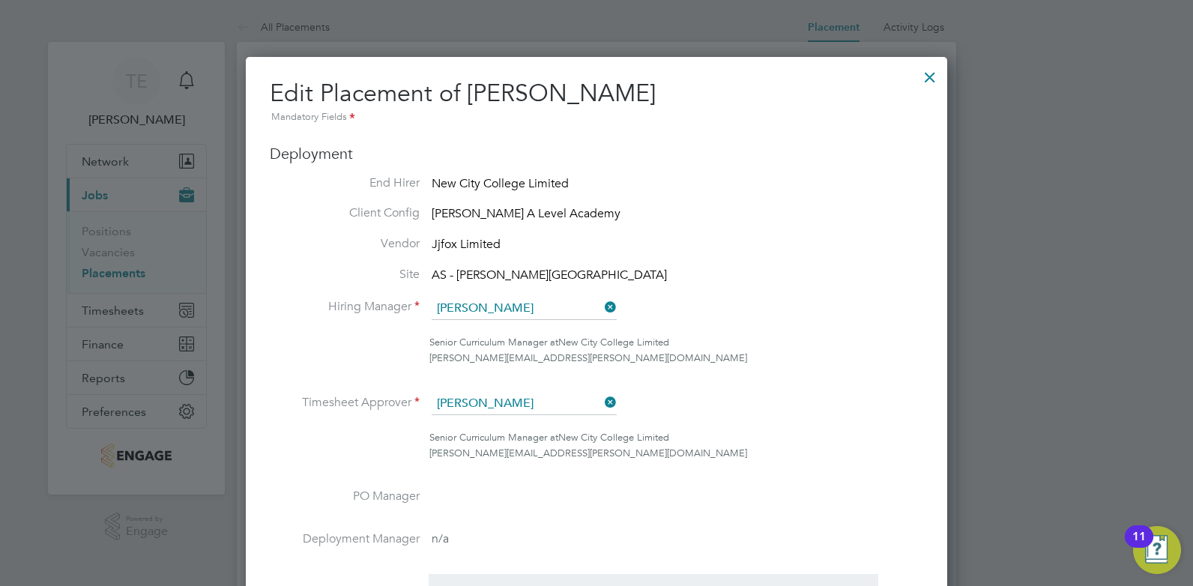
click at [926, 77] on div at bounding box center [929, 73] width 27 height 27
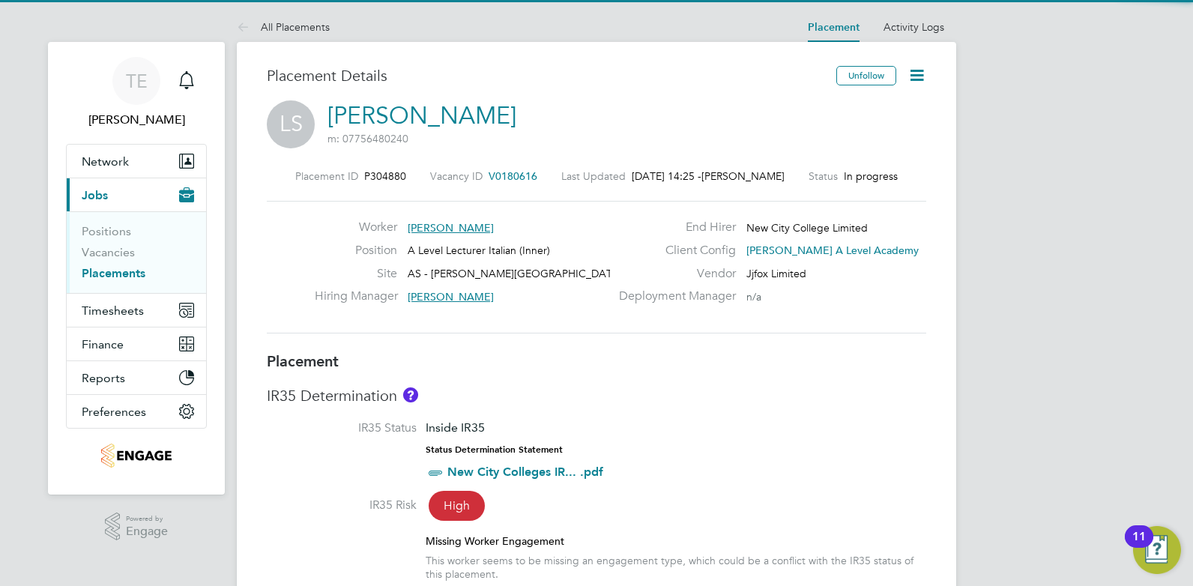
click at [467, 225] on span "[PERSON_NAME]" at bounding box center [451, 227] width 86 height 13
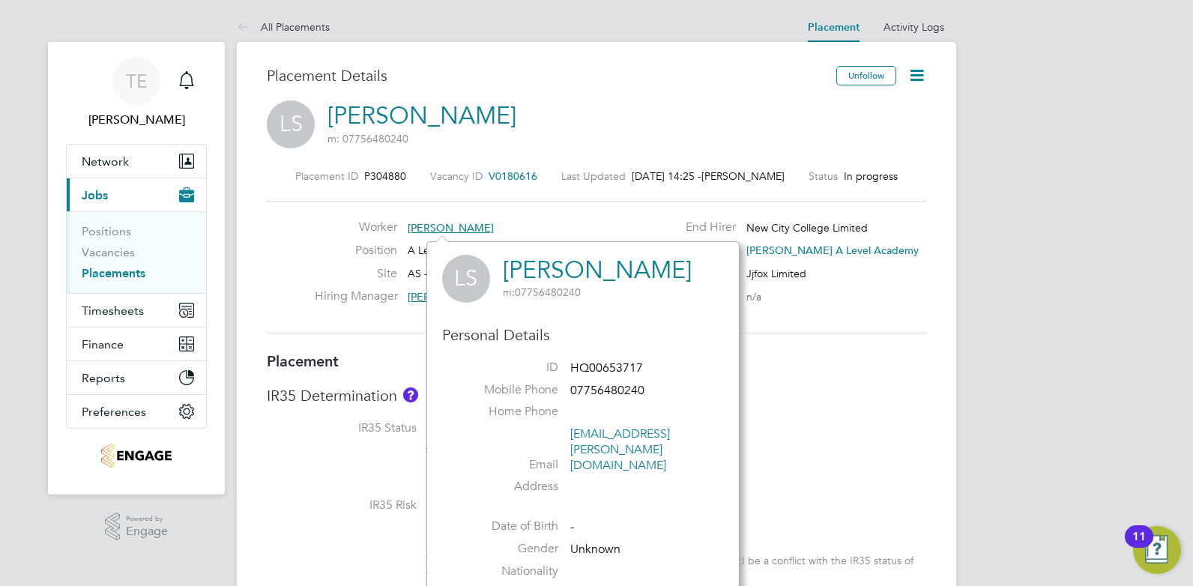
click at [419, 111] on link "[PERSON_NAME]" at bounding box center [421, 115] width 189 height 29
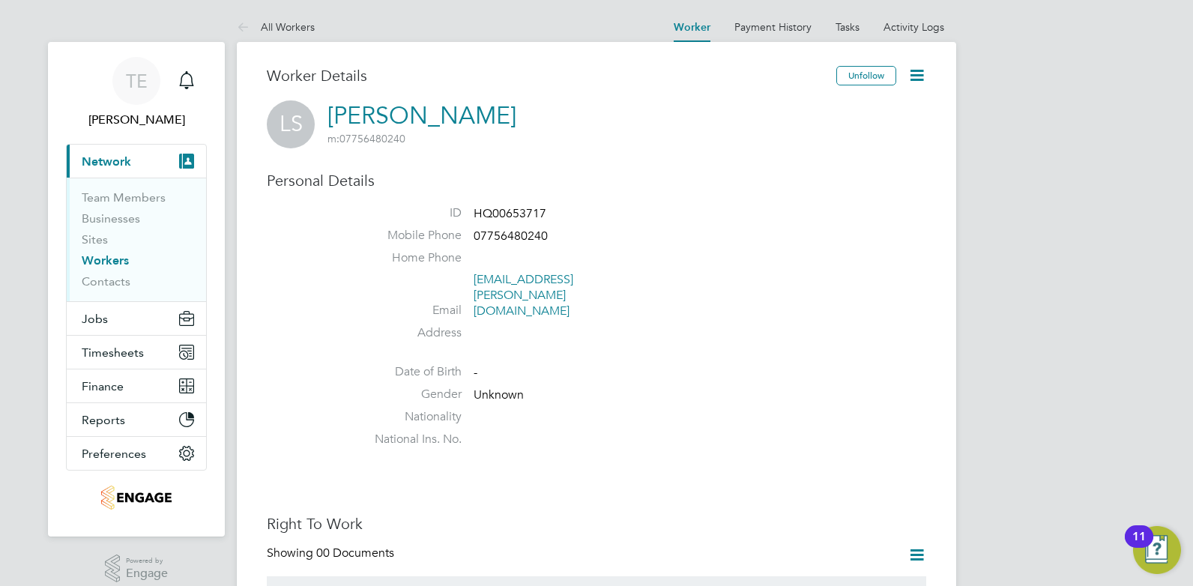
click at [921, 70] on icon at bounding box center [916, 75] width 19 height 19
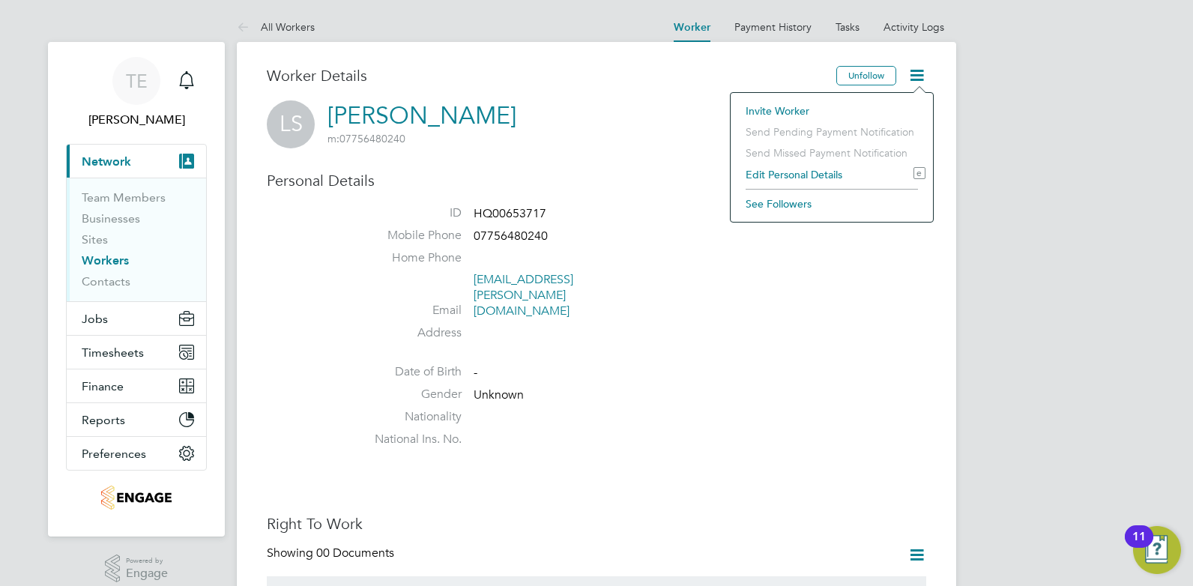
click at [775, 172] on li "Edit Personal Details e" at bounding box center [831, 174] width 187 height 21
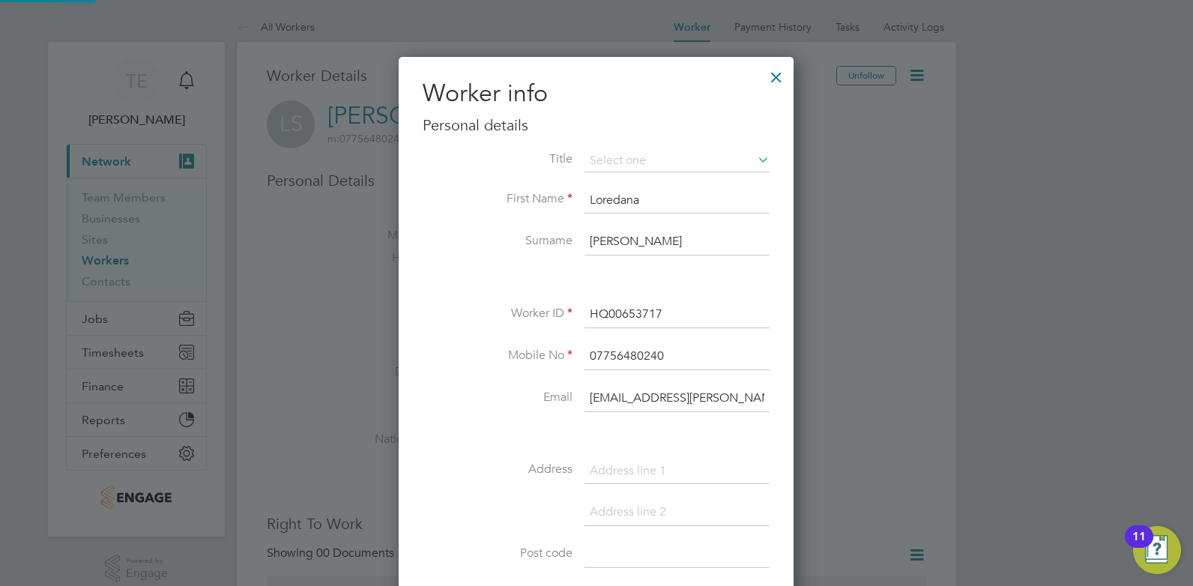
scroll to position [847, 396]
click at [422, 312] on div "Worker info Personal details Title First Name Loredana Surname [PERSON_NAME] Wo…" at bounding box center [596, 480] width 395 height 846
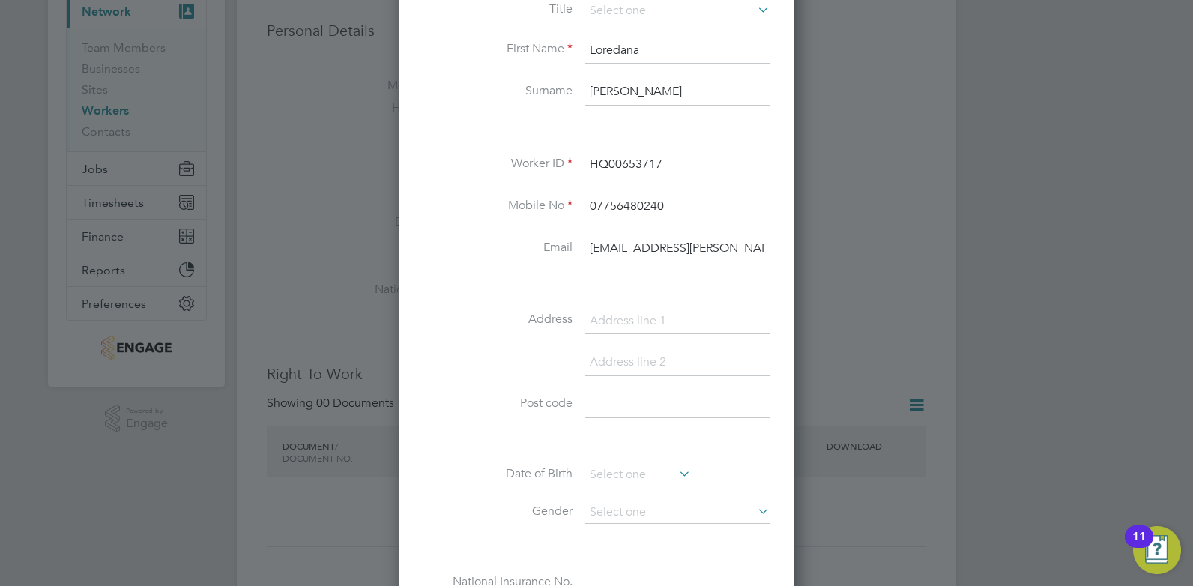
scroll to position [0, 0]
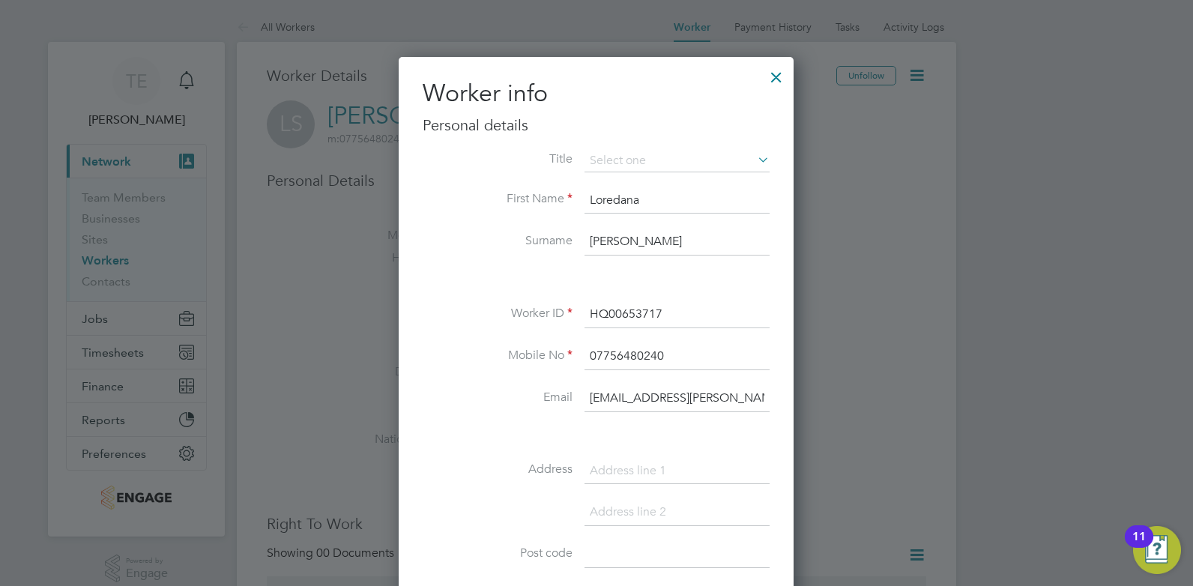
click at [776, 79] on div at bounding box center [776, 73] width 27 height 27
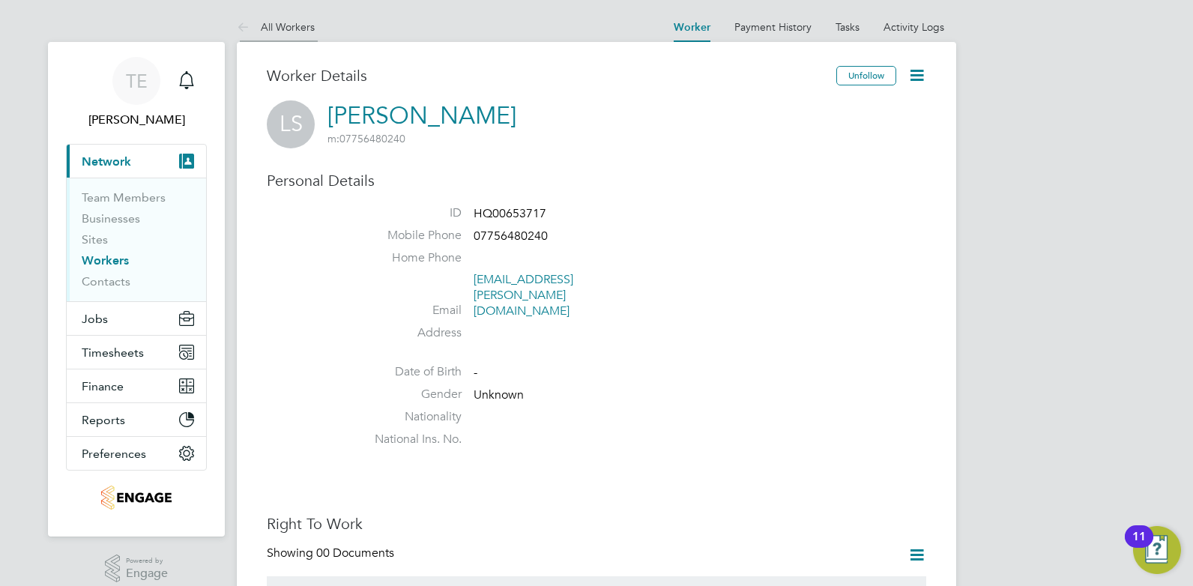
click at [294, 22] on link "All Workers" at bounding box center [276, 26] width 78 height 13
